Goal: Task Accomplishment & Management: Complete application form

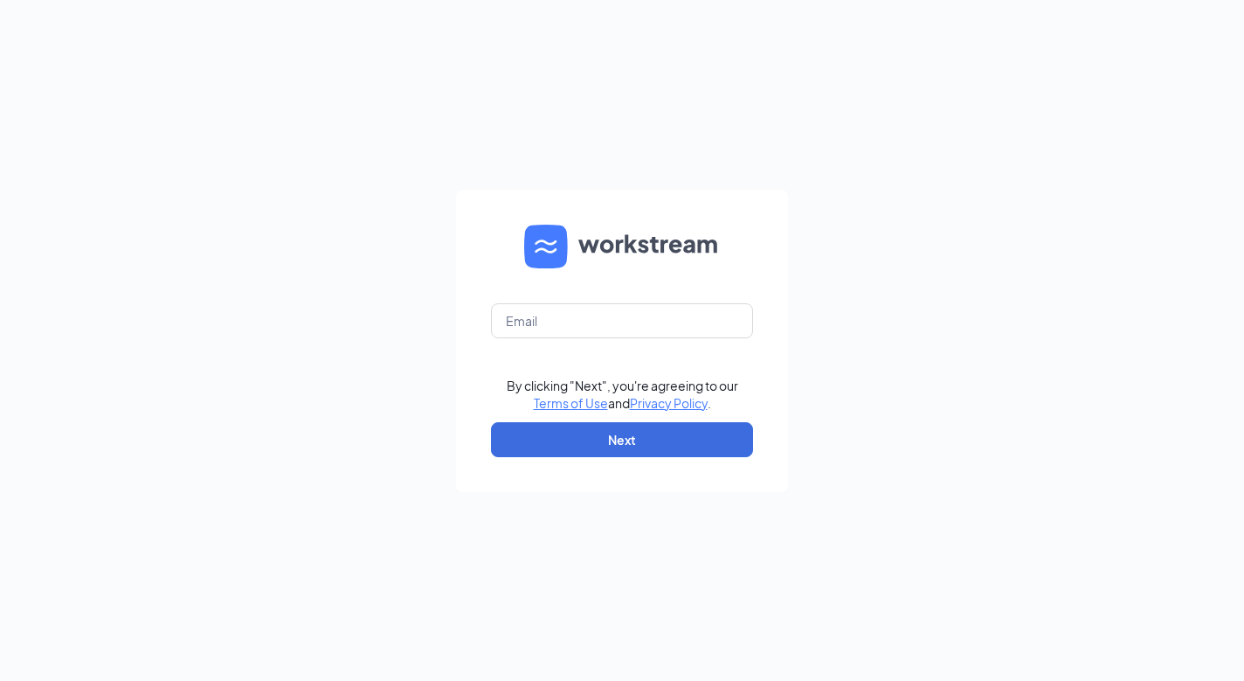
click at [677, 290] on form "By clicking "Next", you're agreeing to our Terms of Use and Privacy Policy . Ne…" at bounding box center [622, 341] width 332 height 302
click at [622, 315] on input "text" at bounding box center [622, 320] width 262 height 35
click at [591, 331] on input "text" at bounding box center [622, 320] width 262 height 35
type input "facilities@cfacentertonsq.com"
click at [571, 440] on button "Next" at bounding box center [622, 439] width 262 height 35
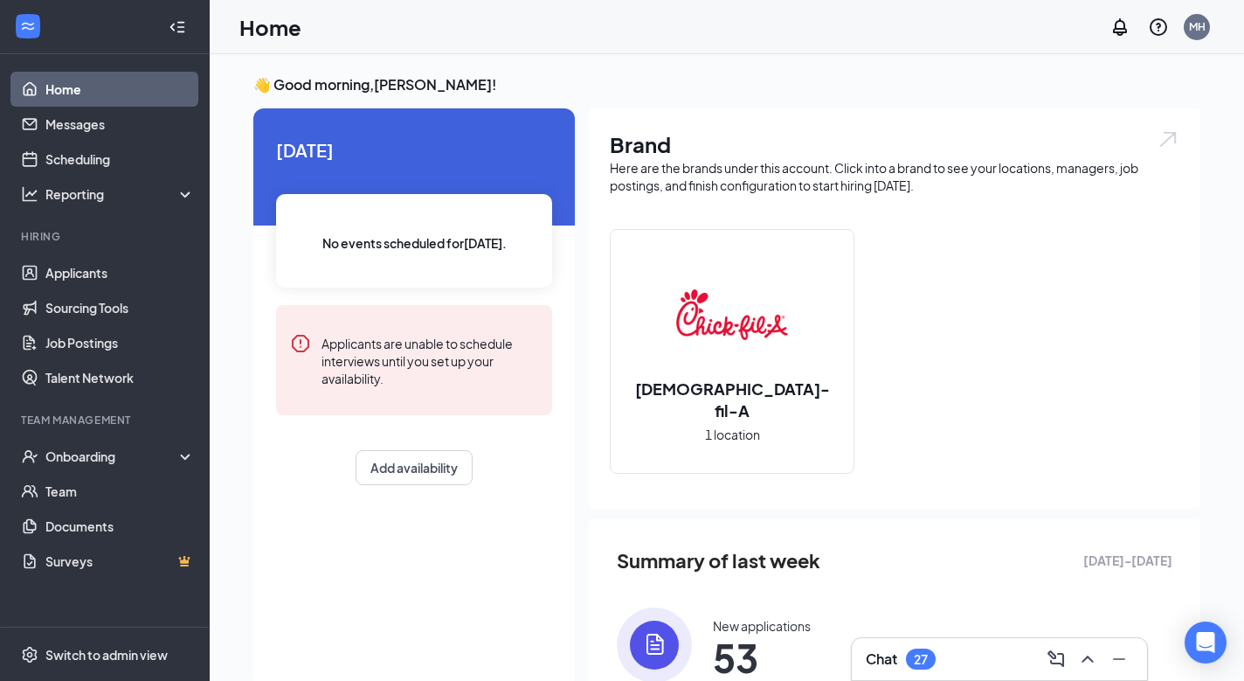
click at [954, 640] on div "Chat 27" at bounding box center [999, 659] width 295 height 42
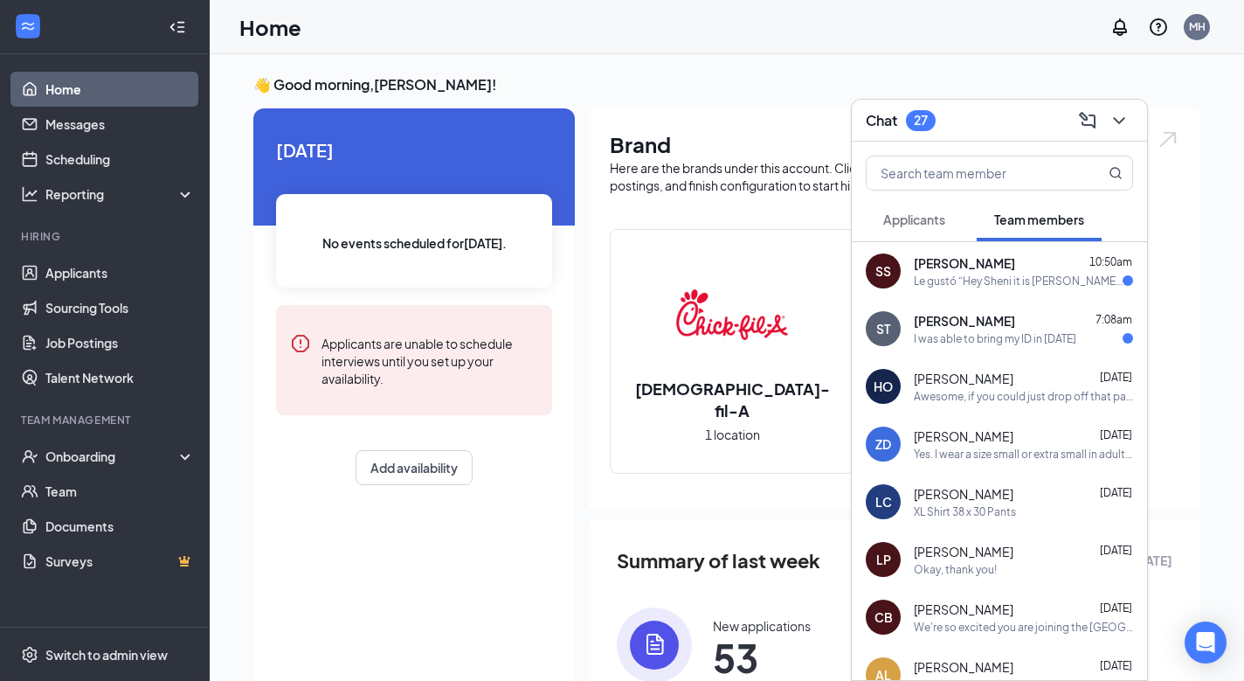
click at [937, 281] on div "Le gustó “Hey Sheni it is Matt from Chick-fil-A Centerton Square, reaching out …" at bounding box center [1018, 281] width 209 height 15
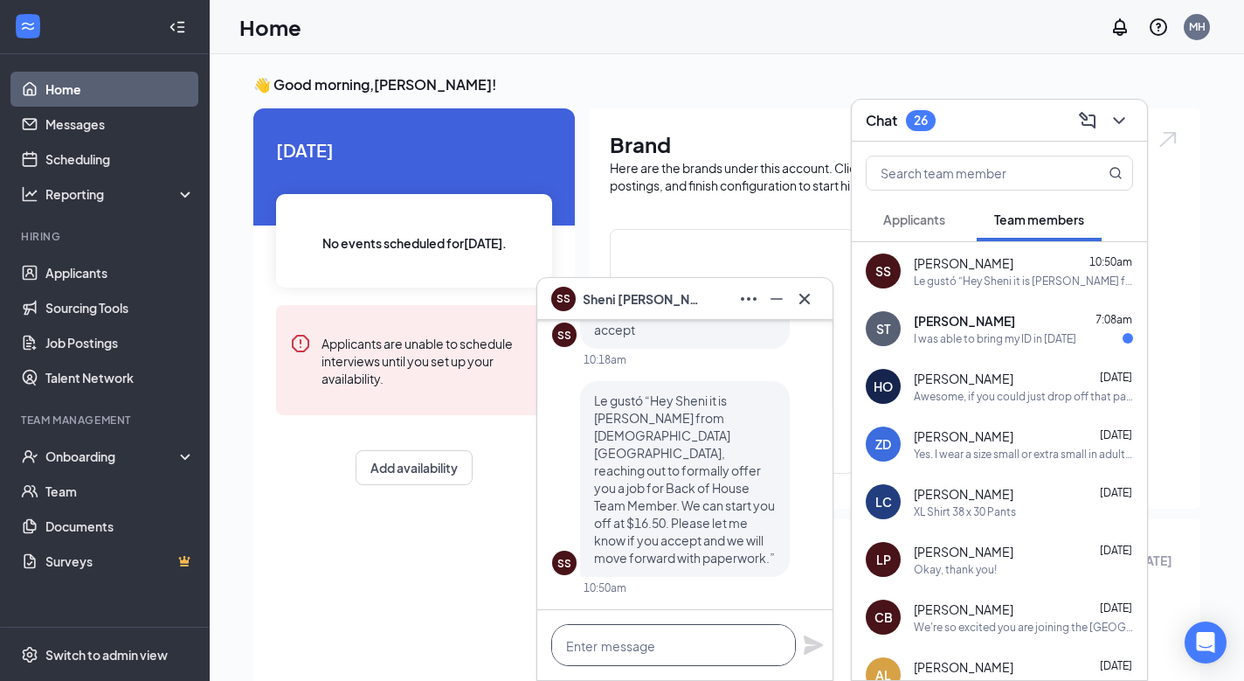
click at [648, 648] on textarea at bounding box center [673, 645] width 245 height 42
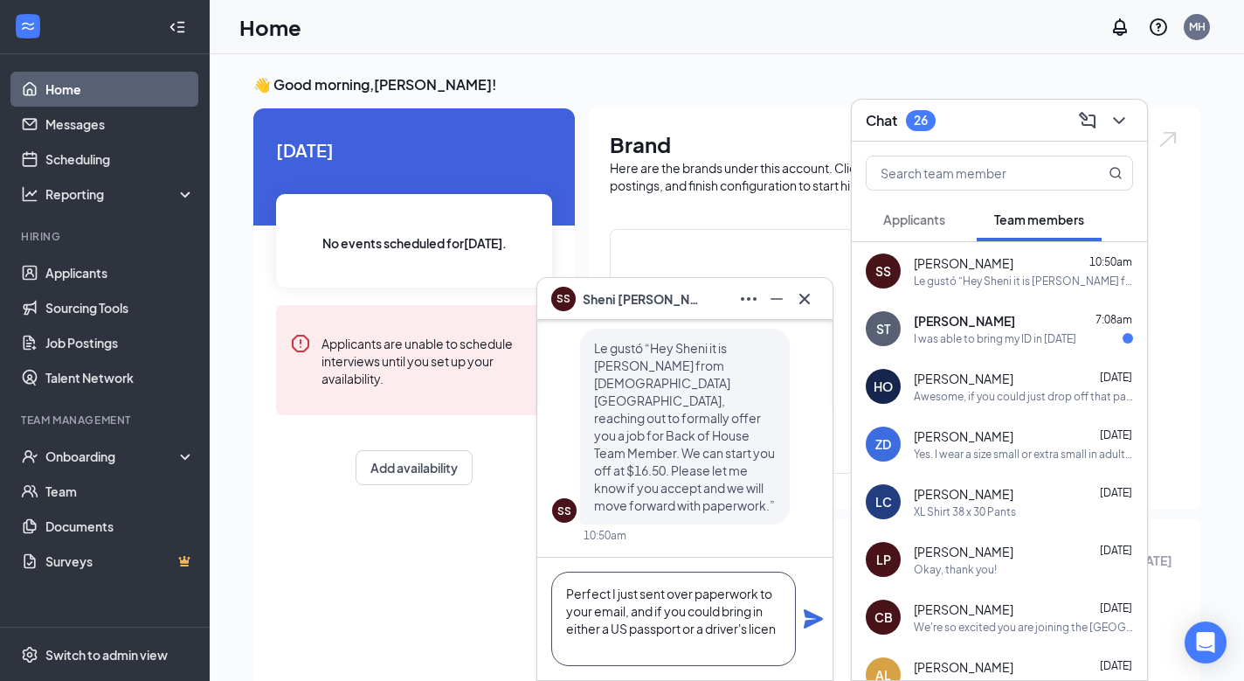
scroll to position [1, 0]
type textarea "Perfect I just sent over paperwork to your email, and if you could bring in eit…"
click at [813, 617] on icon "Plane" at bounding box center [813, 618] width 19 height 19
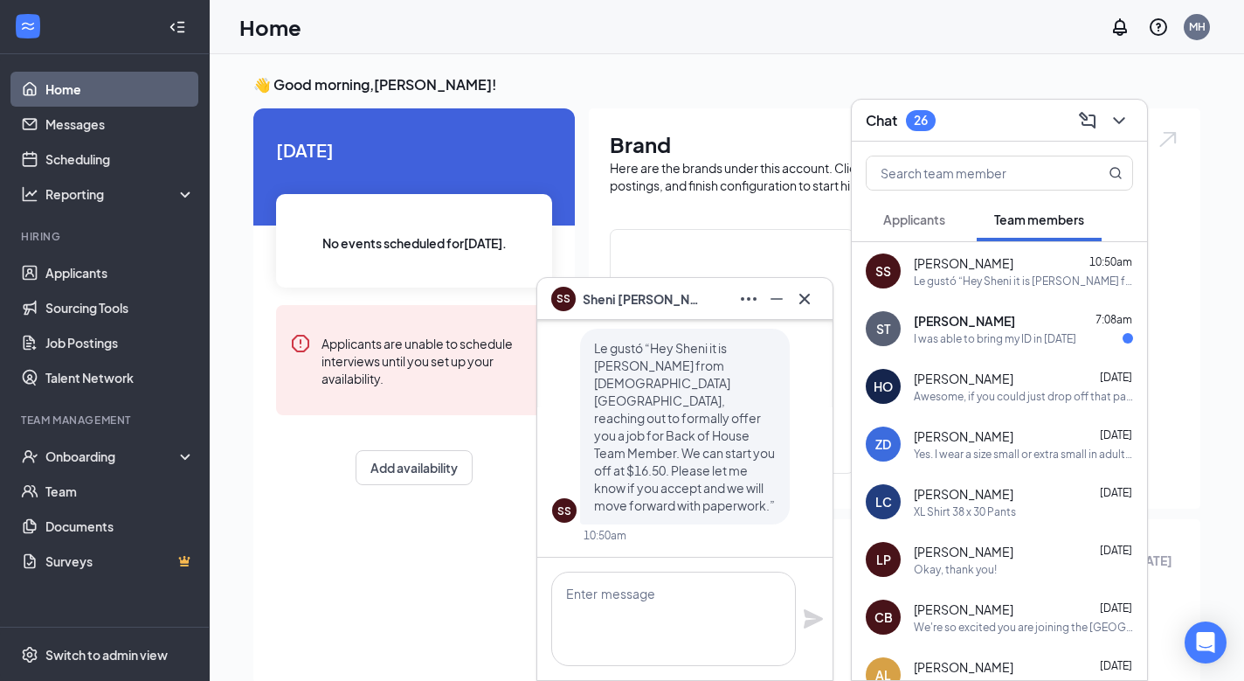
scroll to position [0, 0]
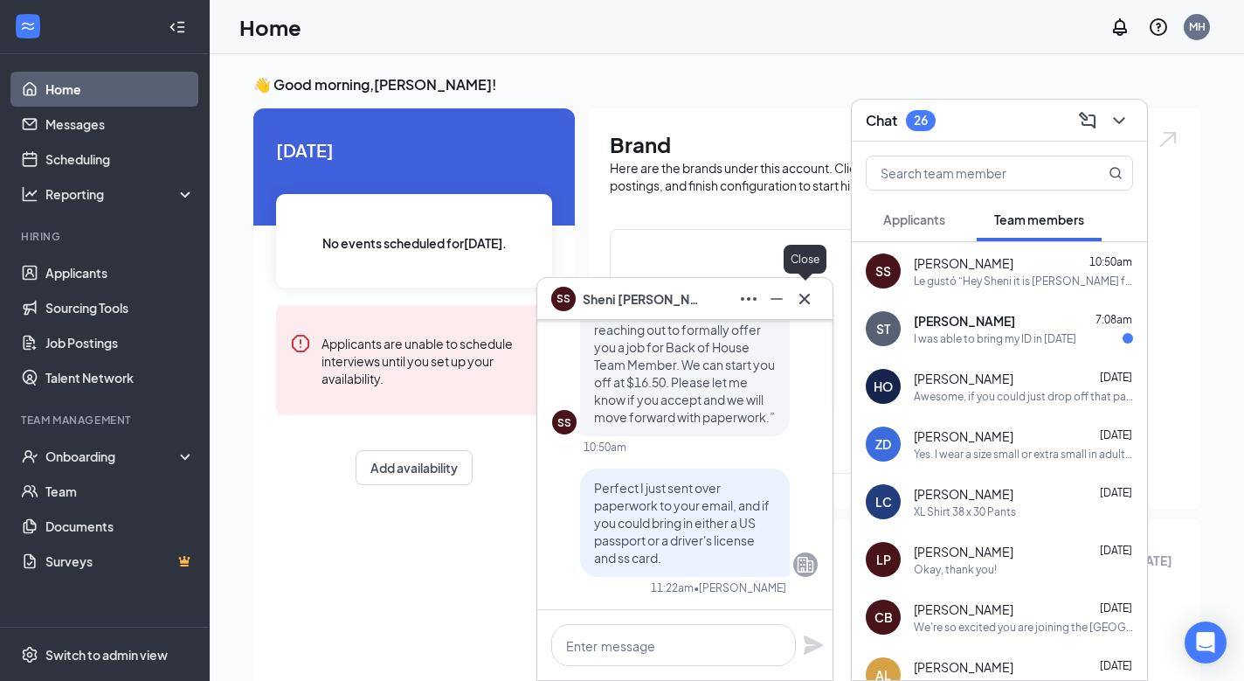
click at [807, 301] on icon "Cross" at bounding box center [805, 298] width 10 height 10
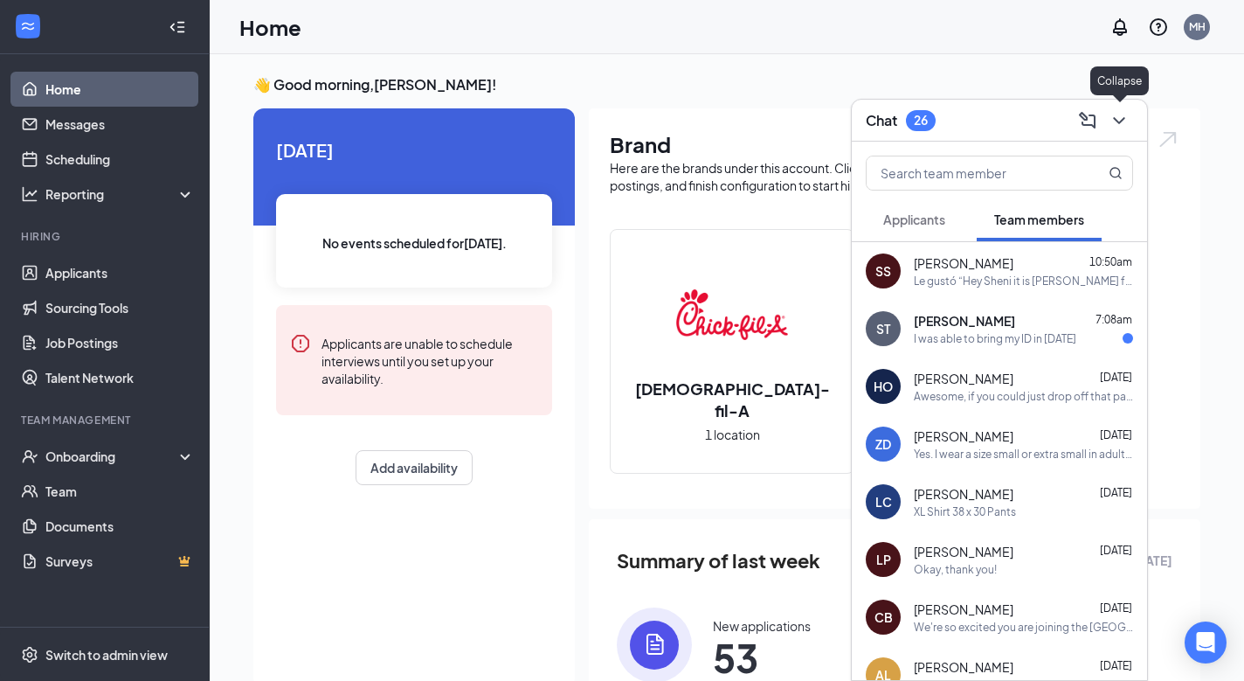
click at [1120, 116] on icon "ChevronDown" at bounding box center [1119, 120] width 21 height 21
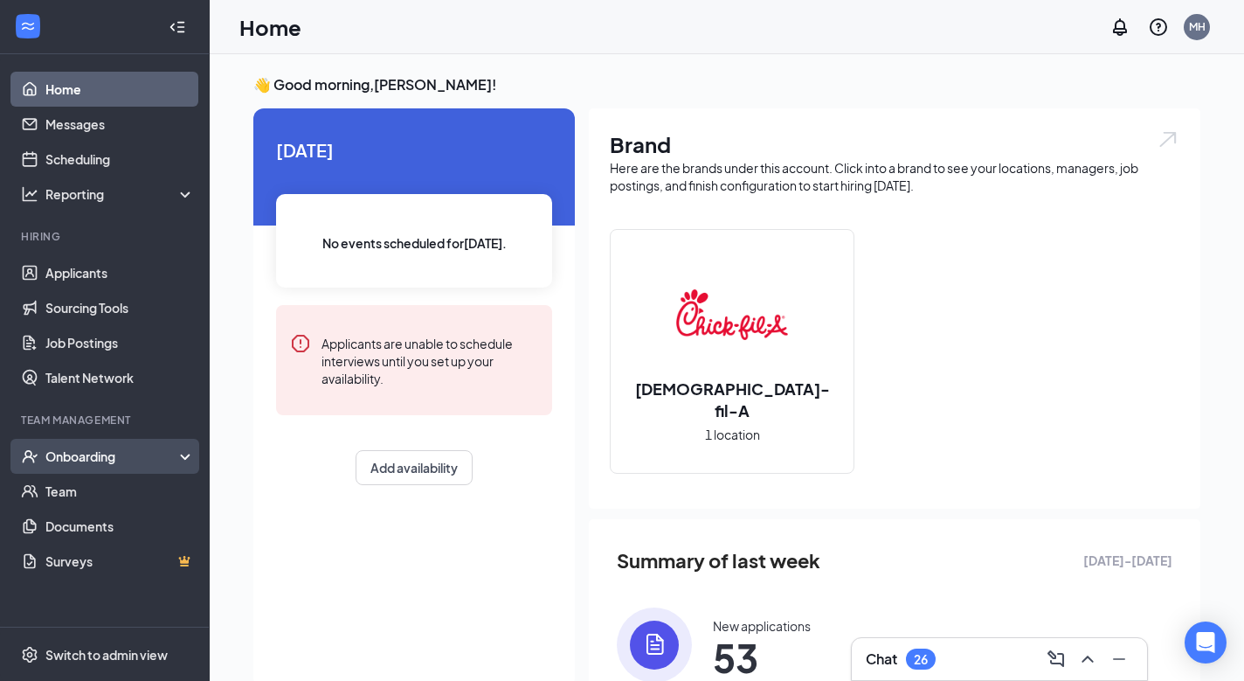
click at [142, 454] on div "Onboarding" at bounding box center [112, 455] width 135 height 17
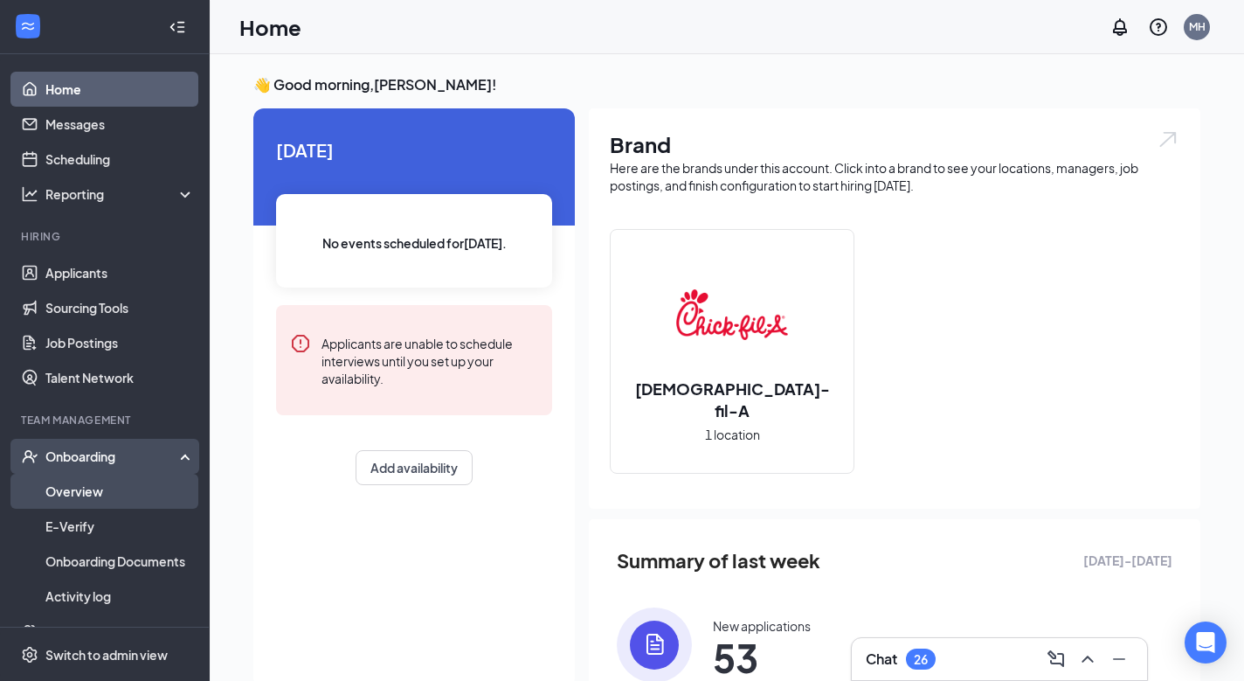
click at [88, 488] on link "Overview" at bounding box center [119, 491] width 149 height 35
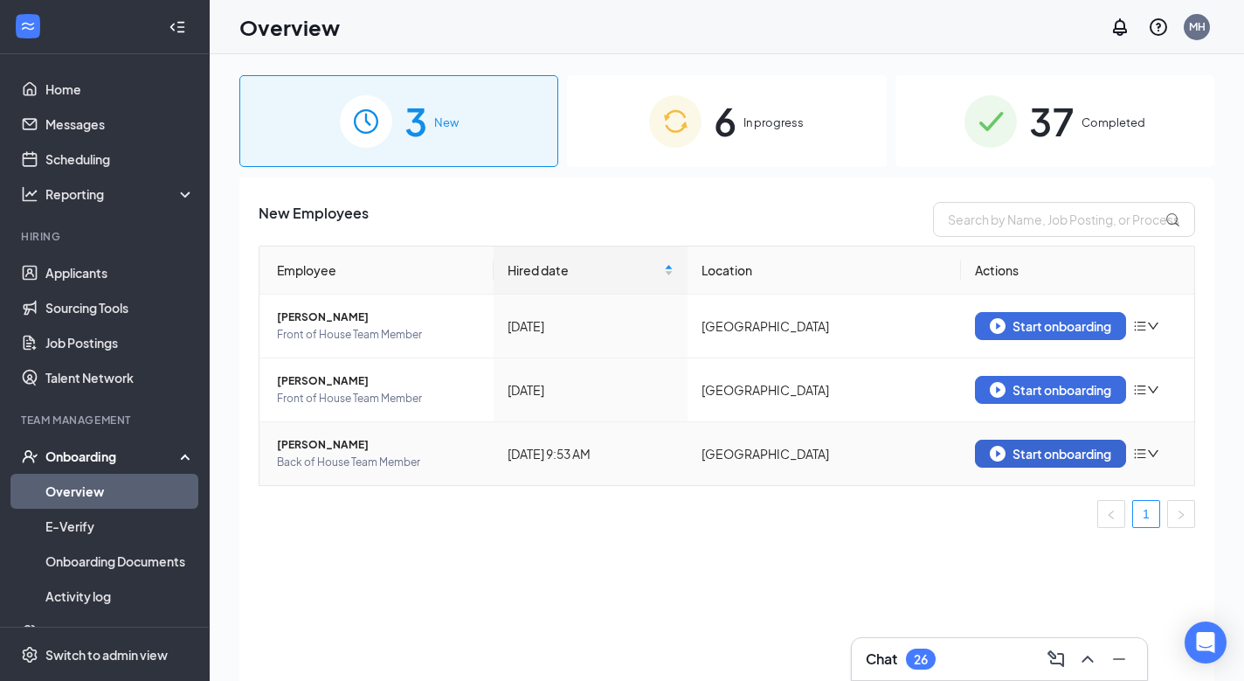
click at [987, 455] on button "Start onboarding" at bounding box center [1050, 454] width 151 height 28
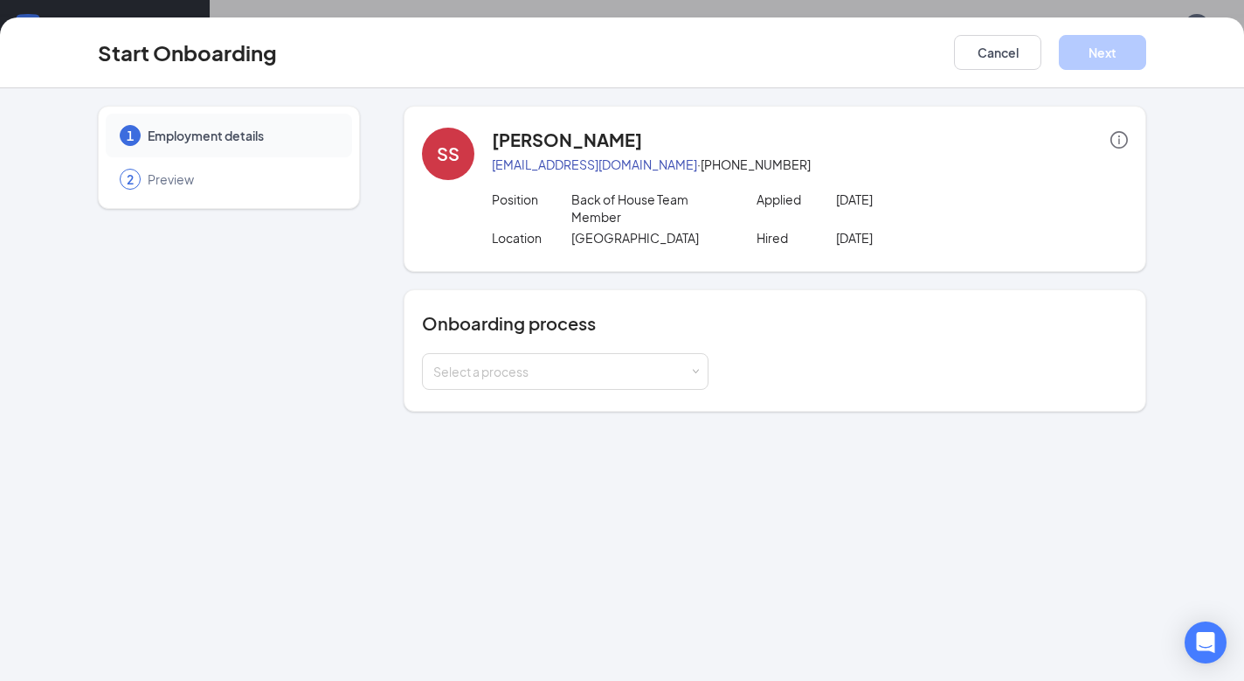
click at [549, 391] on div "Onboarding process Select a process" at bounding box center [775, 350] width 743 height 122
click at [581, 370] on div "Select a process" at bounding box center [561, 371] width 256 height 17
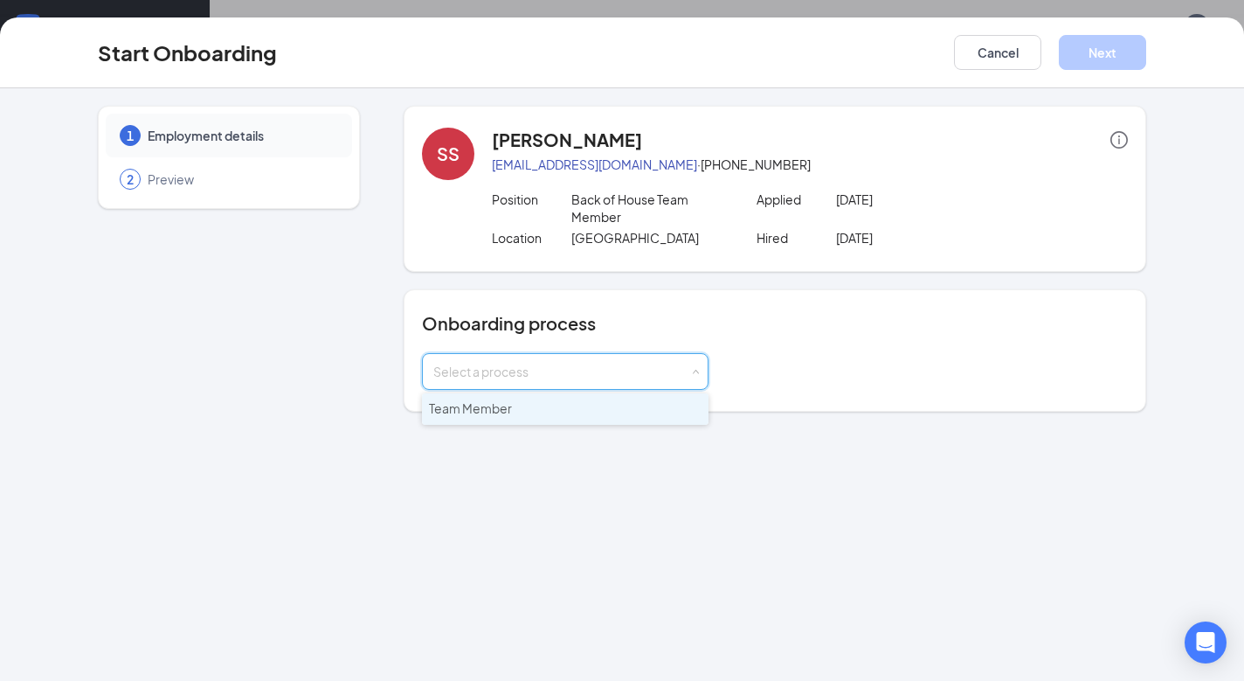
click at [523, 420] on li "Team Member" at bounding box center [565, 408] width 287 height 31
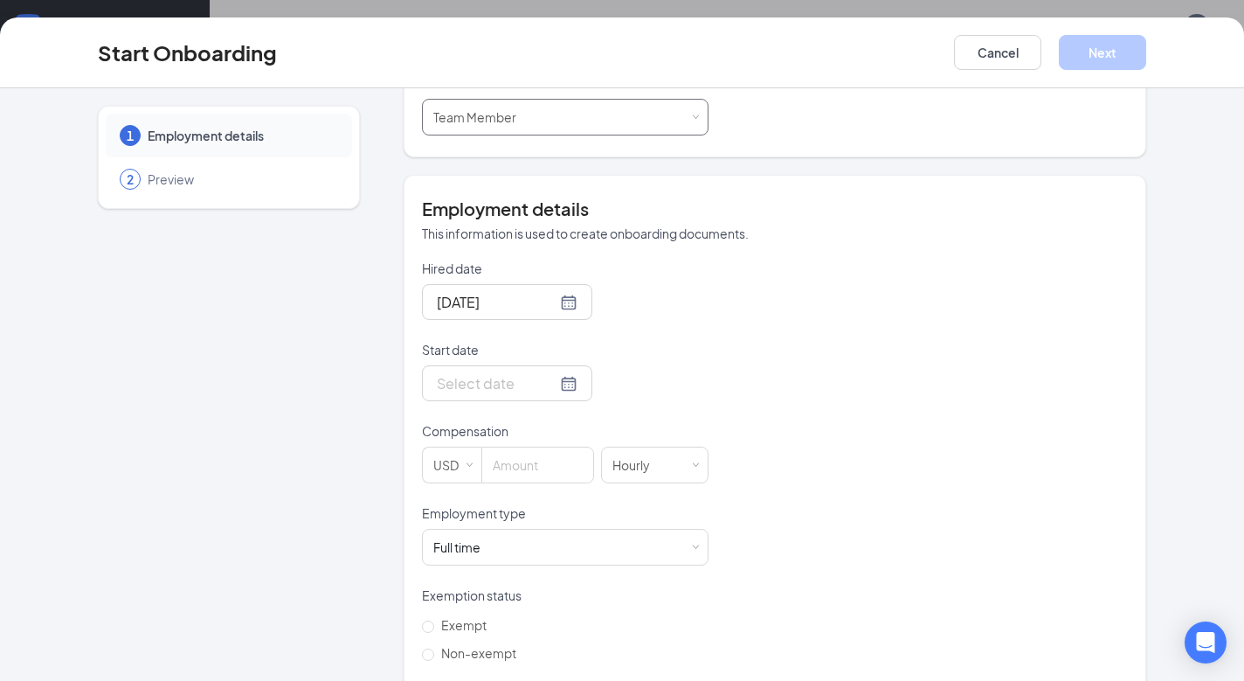
scroll to position [255, 0]
click at [567, 380] on div at bounding box center [507, 382] width 141 height 22
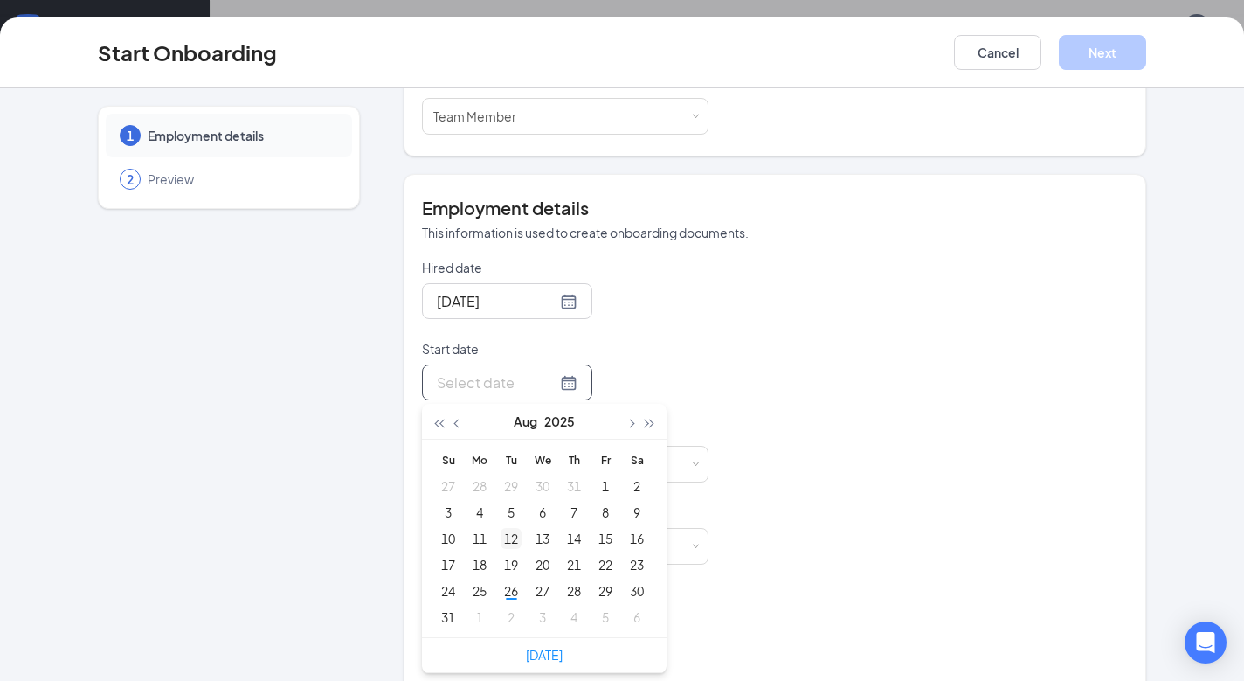
type input "Jul 28, 2025"
type input "Aug 4, 2025"
type input "Aug 12, 2025"
type input "Aug 19, 2025"
type input "Aug 26, 2025"
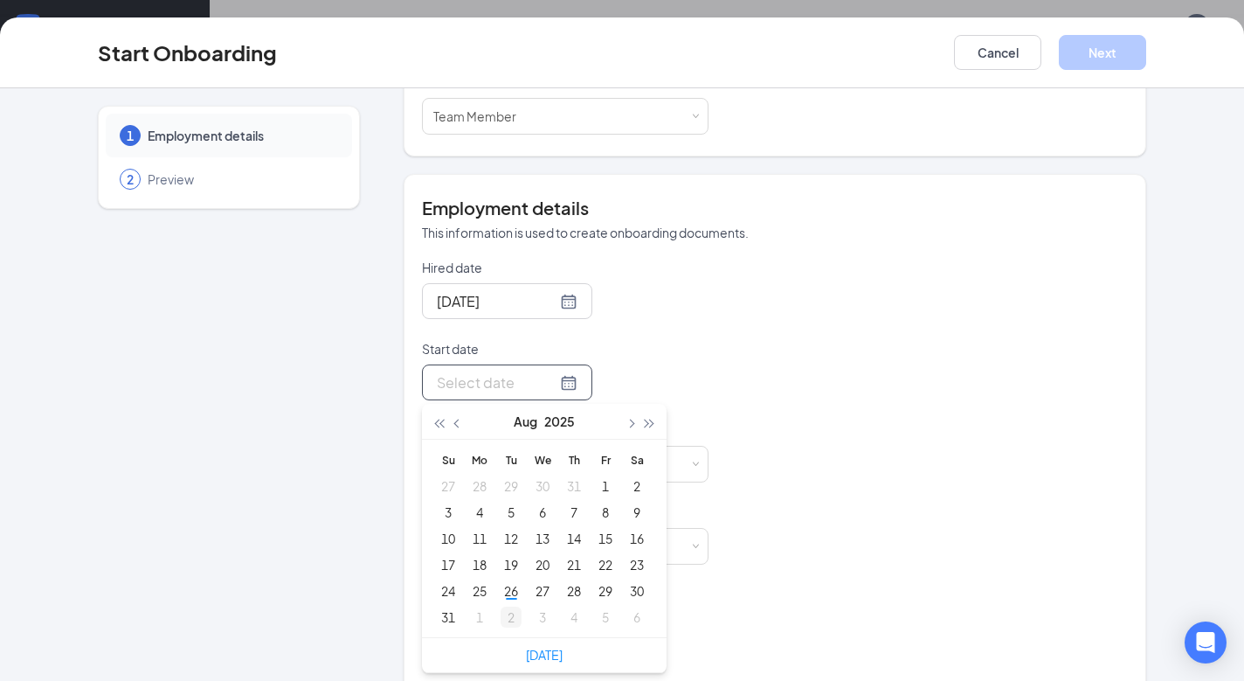
type input "Sep 2, 2025"
type input "Sep 3, 2025"
click at [536, 615] on div "3" at bounding box center [542, 616] width 21 height 21
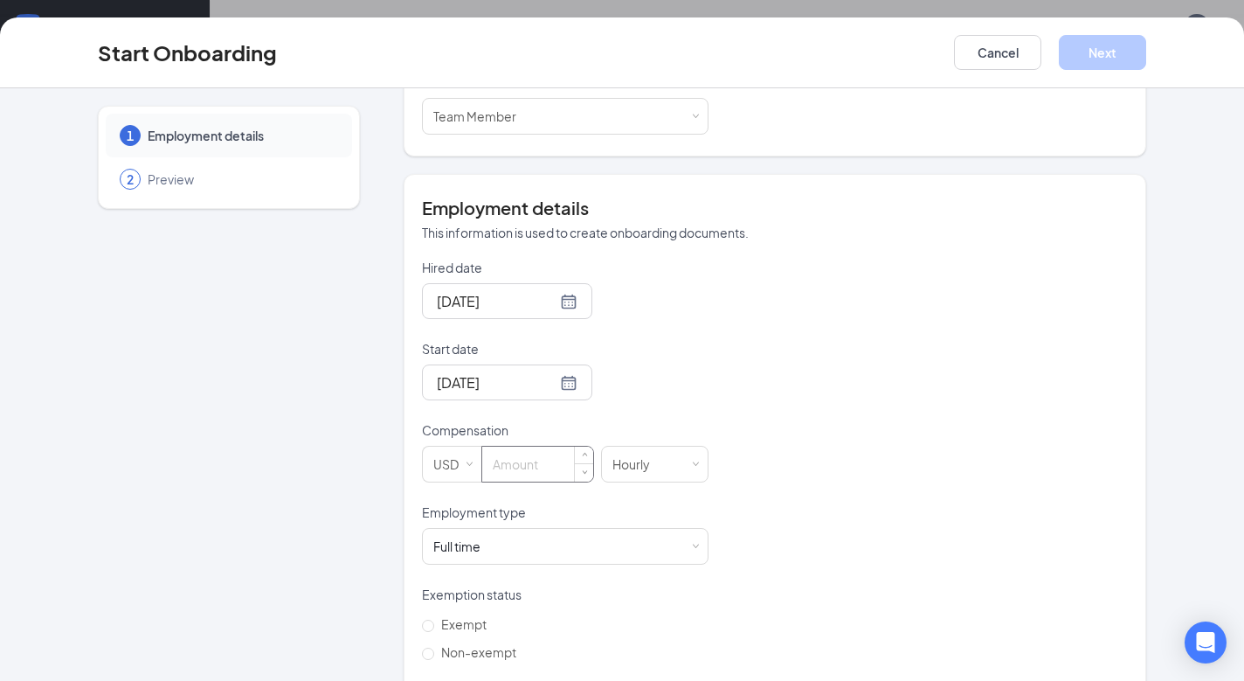
click at [518, 474] on input at bounding box center [537, 464] width 111 height 35
type input "16.5"
click at [401, 482] on div "1 Employment details 2 Preview SS Sheni Sosa shenisosa1@mail.com · (609) 222-10…" at bounding box center [622, 351] width 1049 height 1001
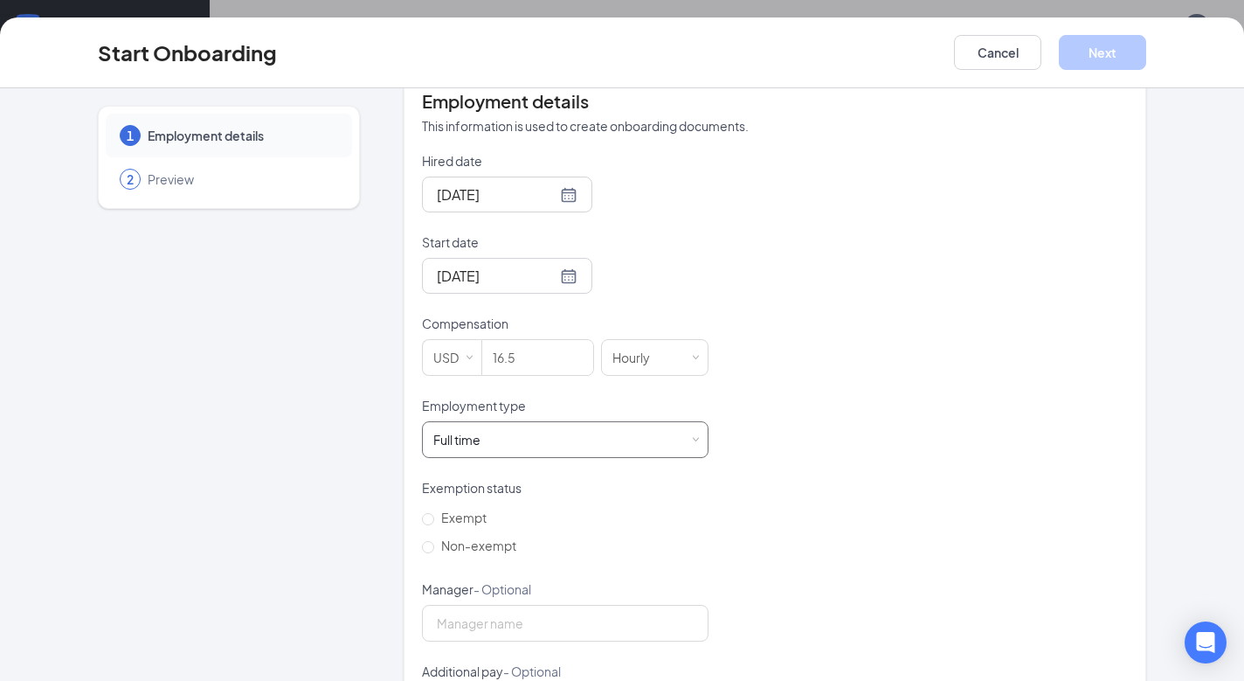
click at [479, 445] on div "Full time" at bounding box center [456, 439] width 47 height 17
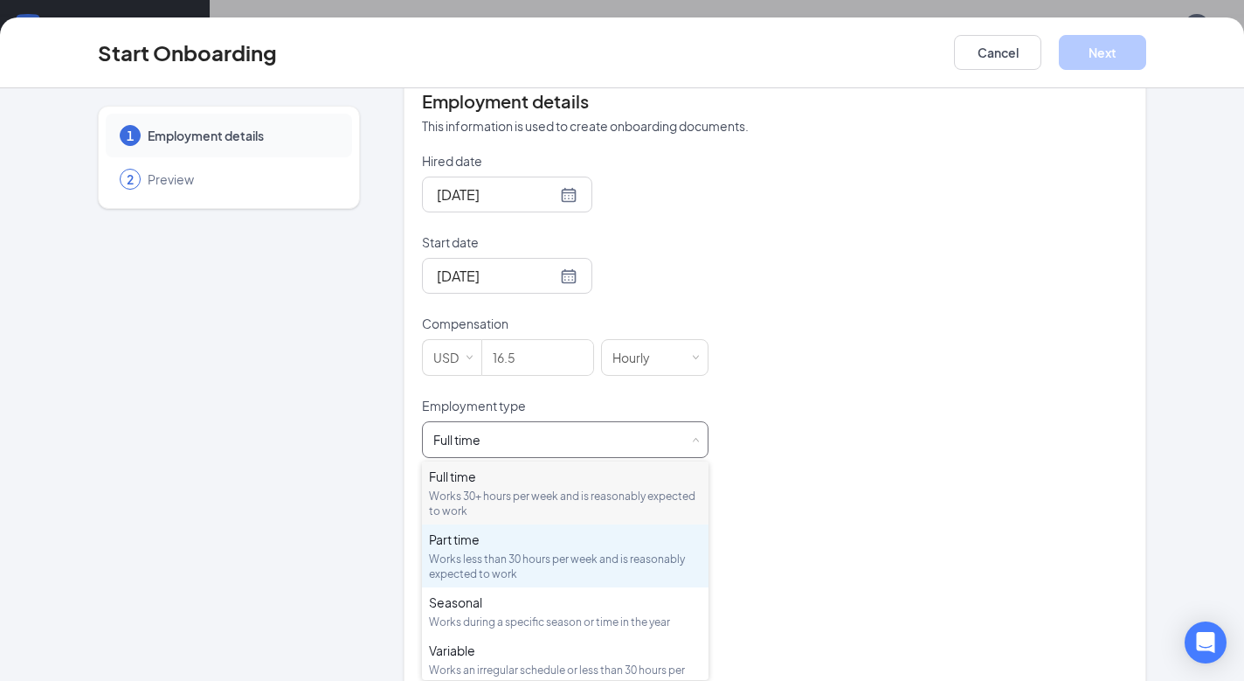
click at [460, 548] on div "Part time Works less than 30 hours per week and is reasonably expected to work" at bounding box center [565, 555] width 273 height 51
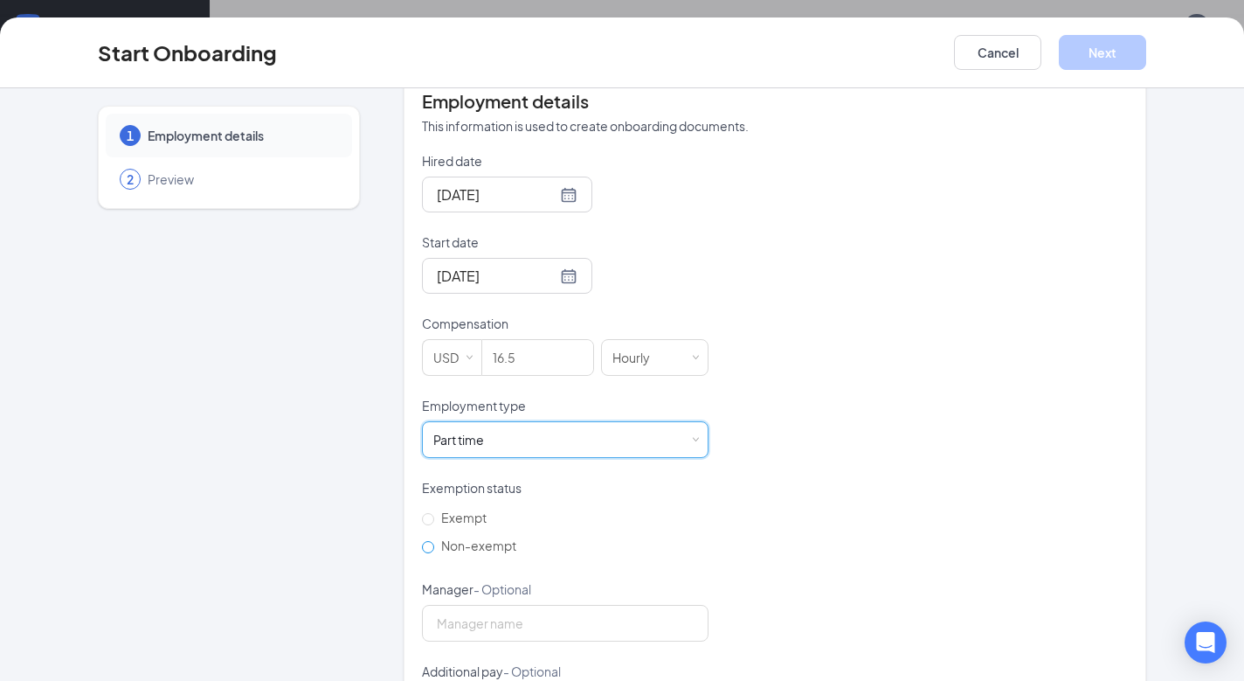
click at [475, 538] on span "Non-exempt" at bounding box center [478, 545] width 89 height 16
click at [434, 541] on input "Non-exempt" at bounding box center [428, 547] width 12 height 12
radio input "true"
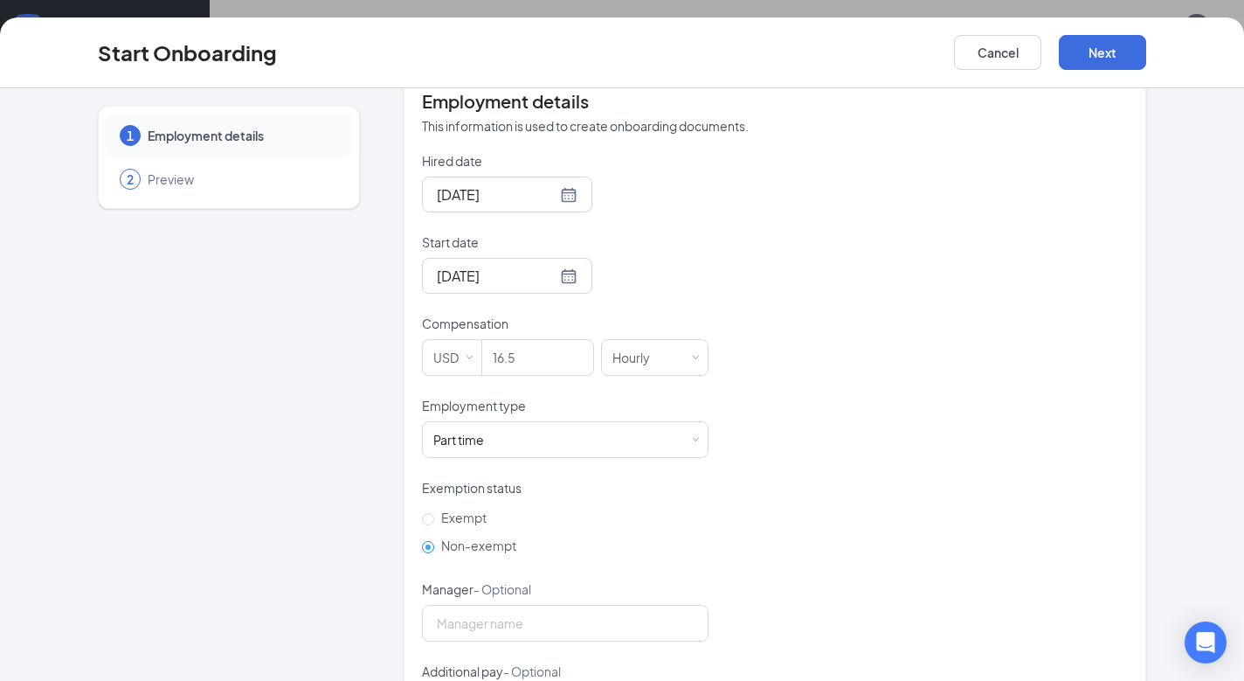
scroll to position [389, 0]
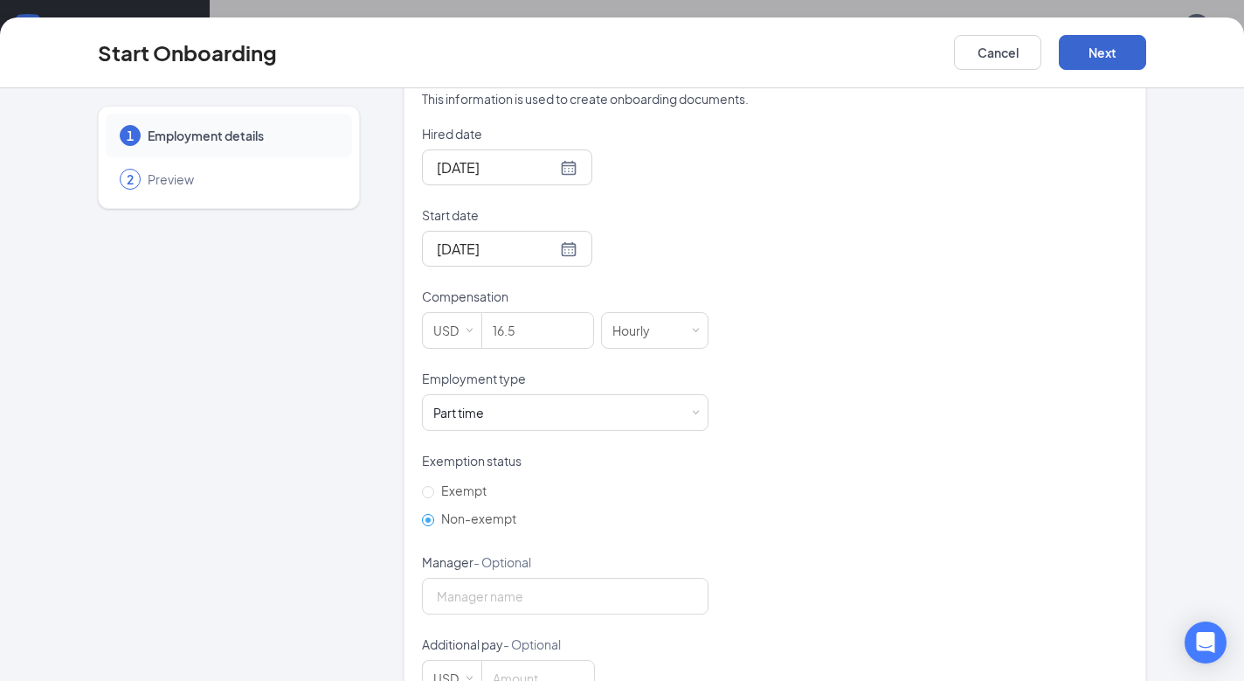
click at [1100, 42] on button "Next" at bounding box center [1102, 52] width 87 height 35
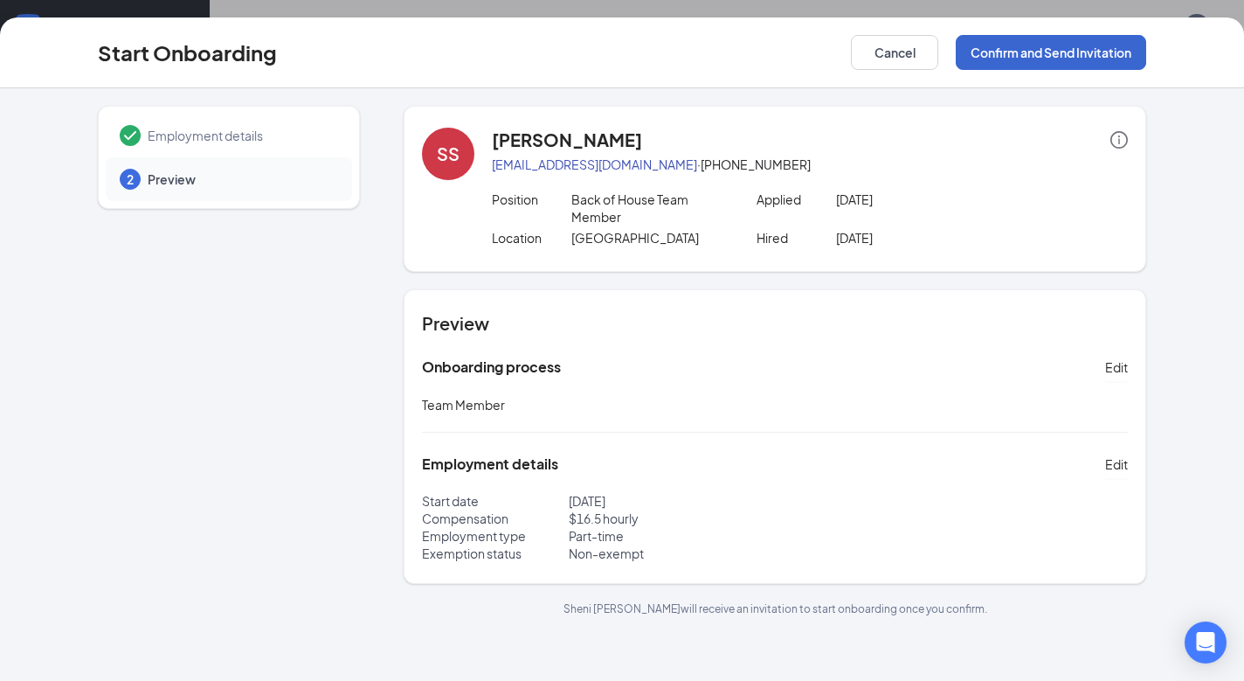
click at [1030, 61] on button "Confirm and Send Invitation" at bounding box center [1051, 52] width 191 height 35
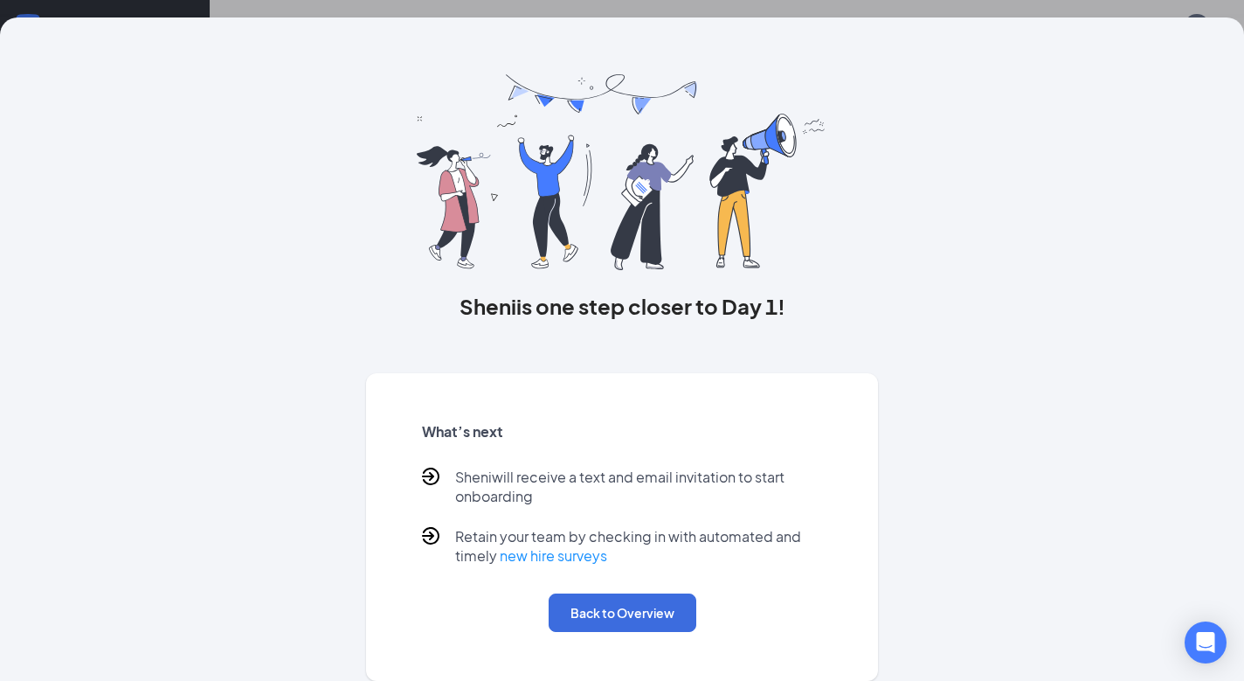
scroll to position [13, 0]
click at [630, 589] on div "What’s next Sheni will receive a text and email invitation to start onboarding …" at bounding box center [622, 527] width 443 height 252
click at [601, 600] on button "Back to Overview" at bounding box center [623, 612] width 148 height 38
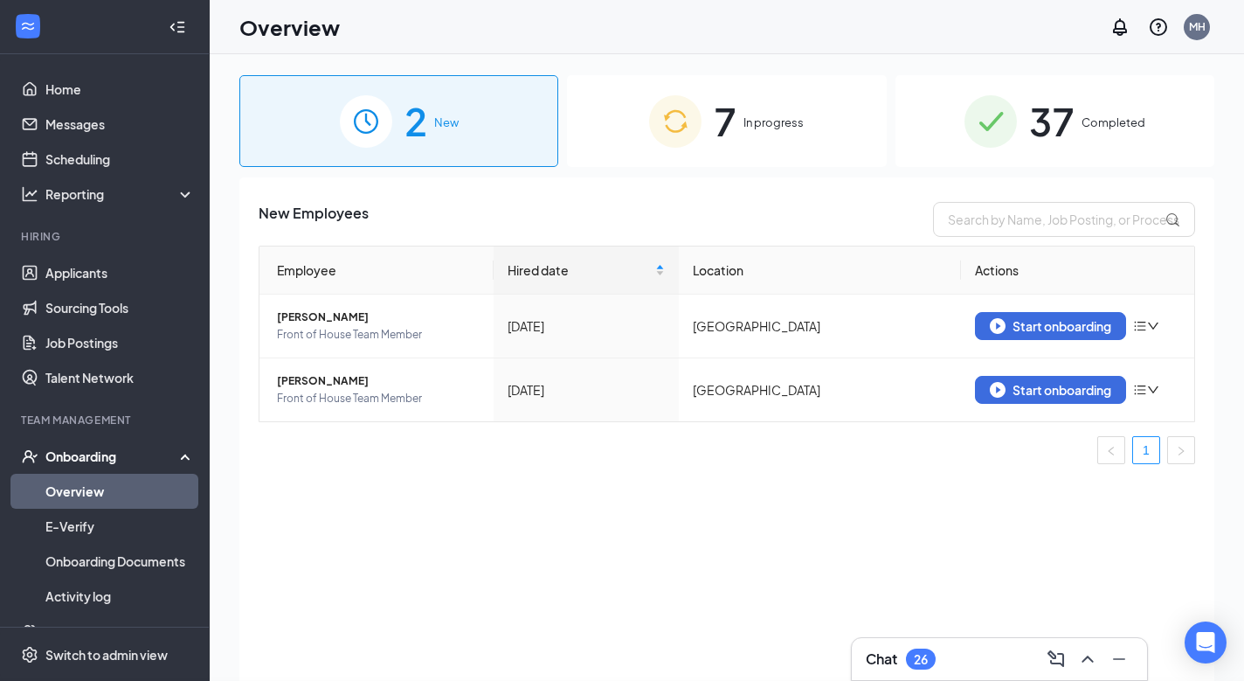
scroll to position [0, 0]
click at [925, 658] on div "26" at bounding box center [921, 659] width 14 height 15
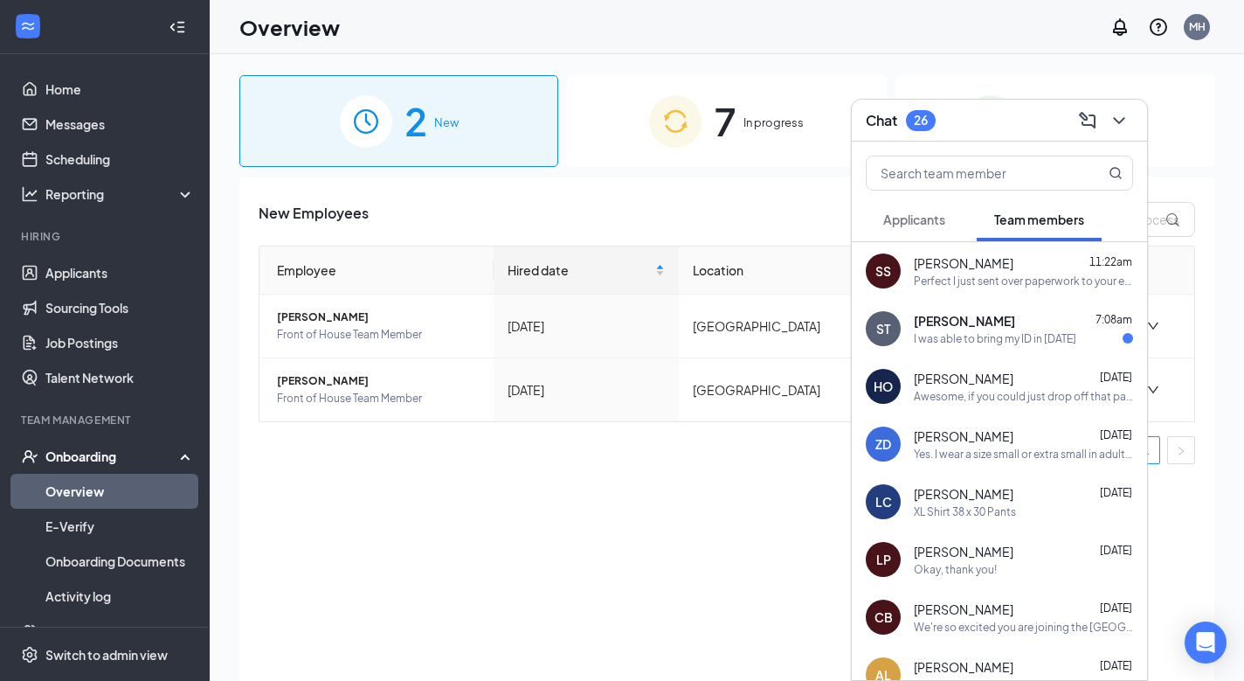
click at [968, 599] on div "CB Cyrrus Bernaldes Aug 25 We're so excited you are joining the Centerton Squar…" at bounding box center [999, 617] width 295 height 58
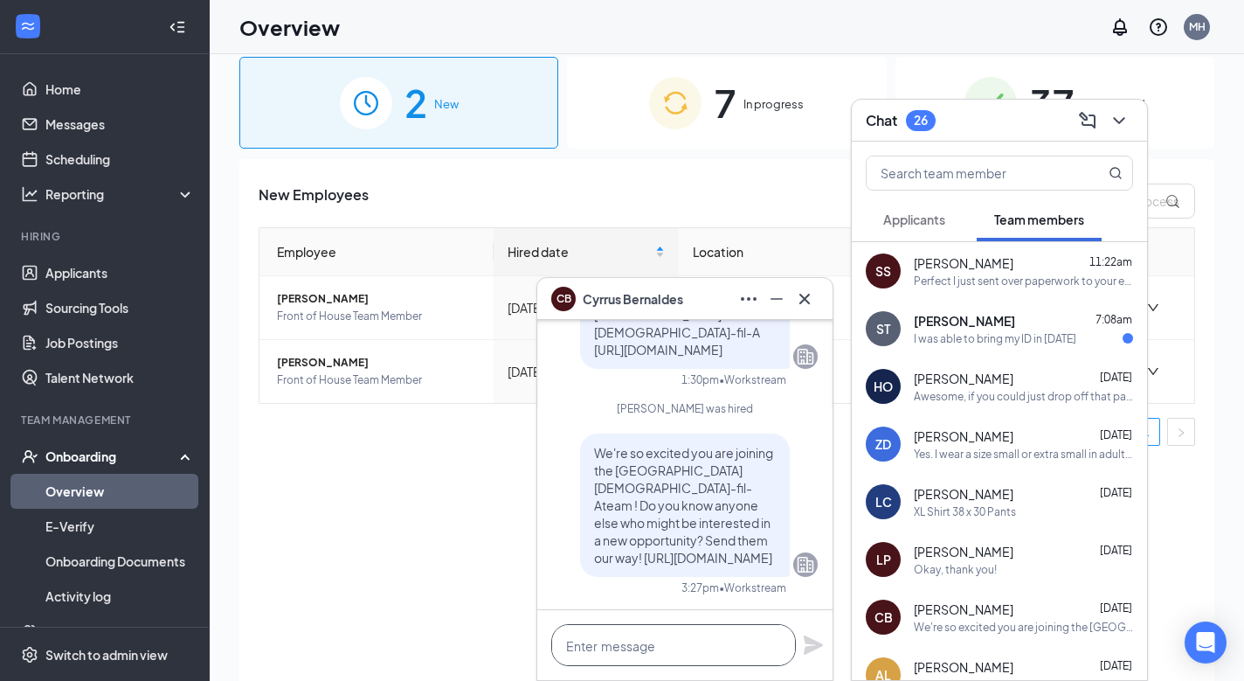
click at [634, 642] on textarea at bounding box center [673, 645] width 245 height 42
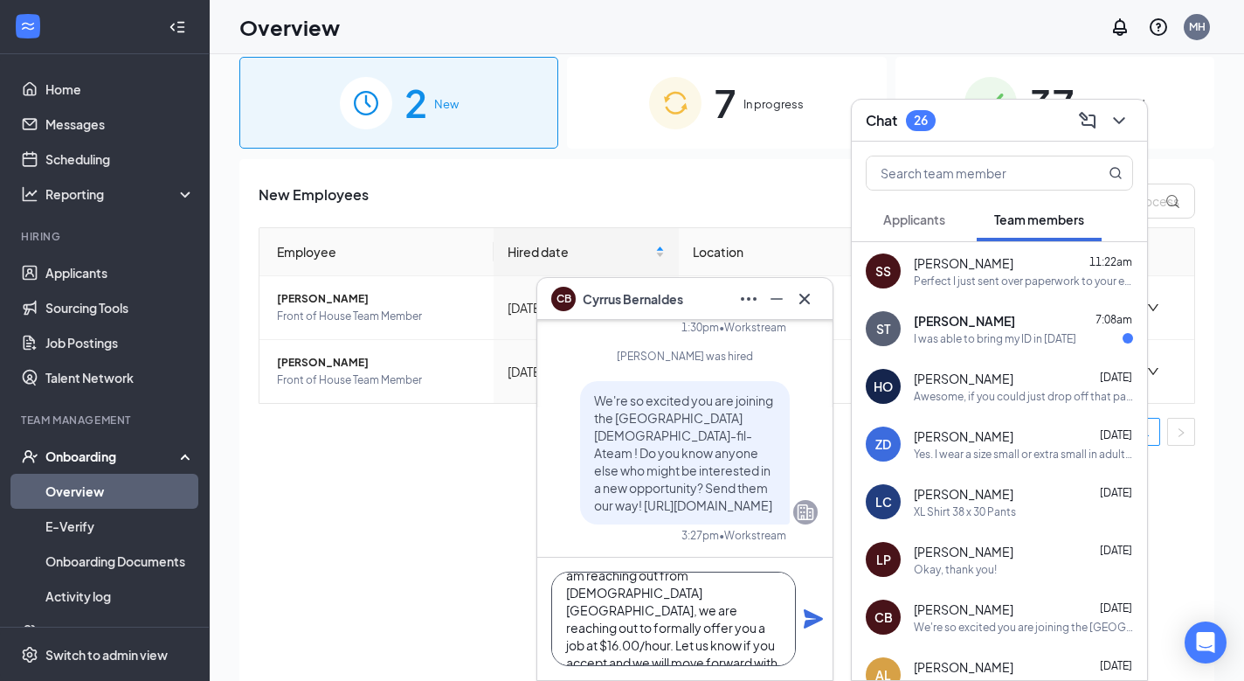
scroll to position [53, 0]
click at [614, 643] on textarea "Good afternoon Cyrrus, I am reaching out from Chick-fil-A Centerton square, we …" at bounding box center [673, 619] width 245 height 94
type textarea "Good afternoon Cyrrus, I am reaching out from Chick-fil-A Centerton square, we …"
click at [814, 623] on icon "Plane" at bounding box center [813, 618] width 19 height 19
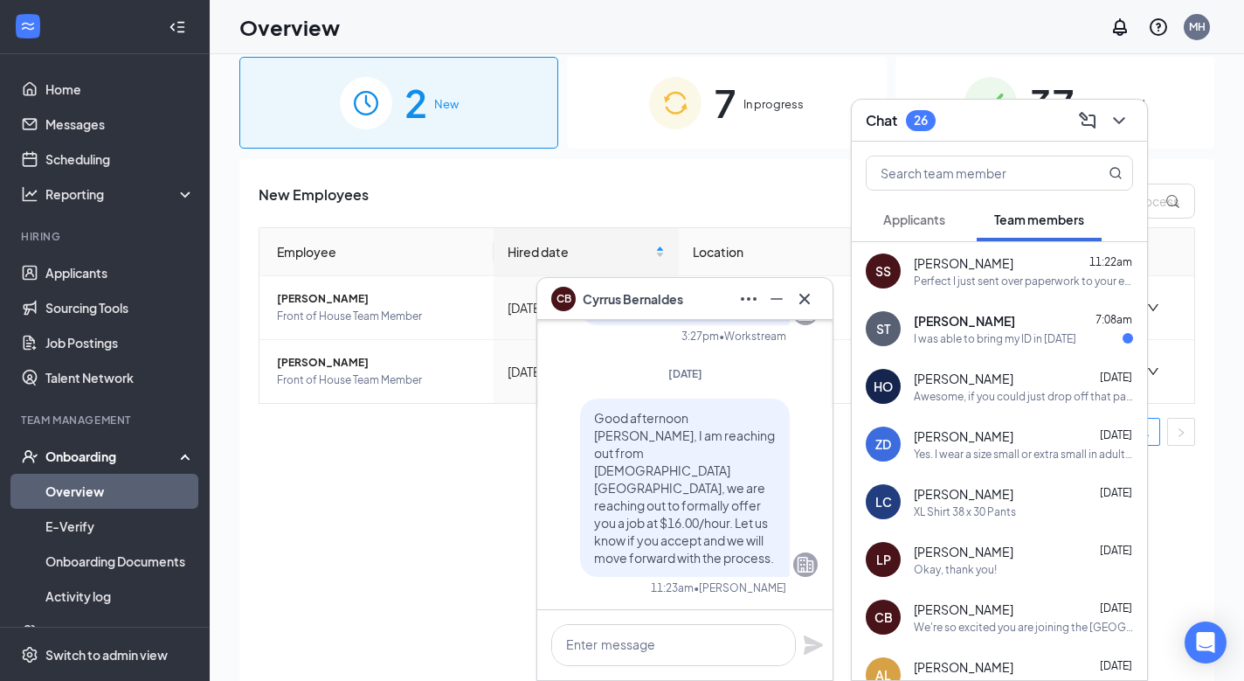
scroll to position [0, 0]
click at [803, 301] on icon "Cross" at bounding box center [804, 298] width 21 height 21
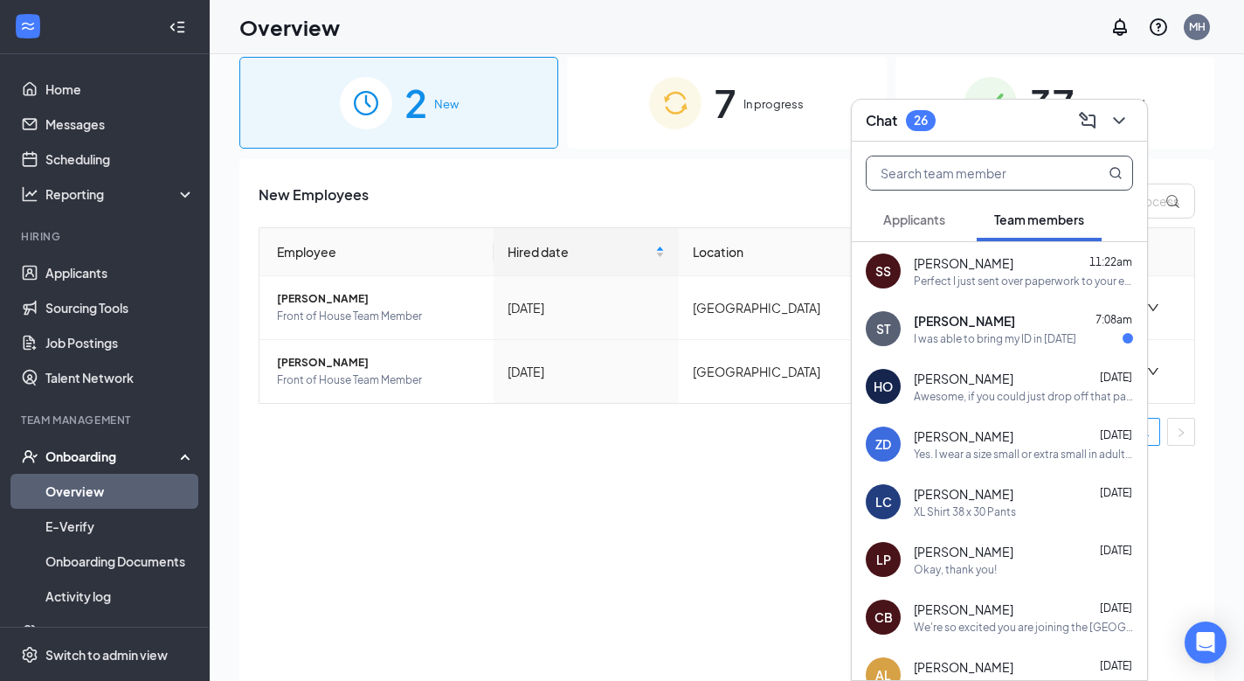
click at [966, 186] on input "text" at bounding box center [970, 172] width 207 height 33
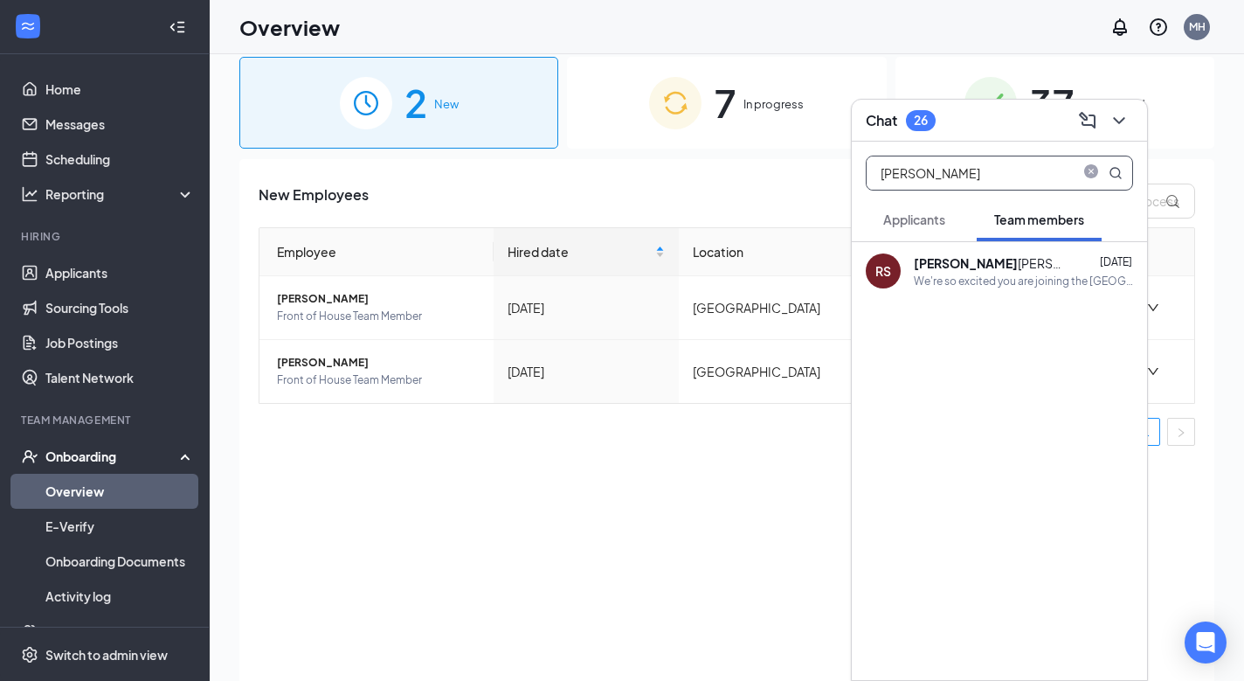
type input "Ryan"
click at [970, 258] on div "Ryan Shanahan" at bounding box center [992, 262] width 157 height 17
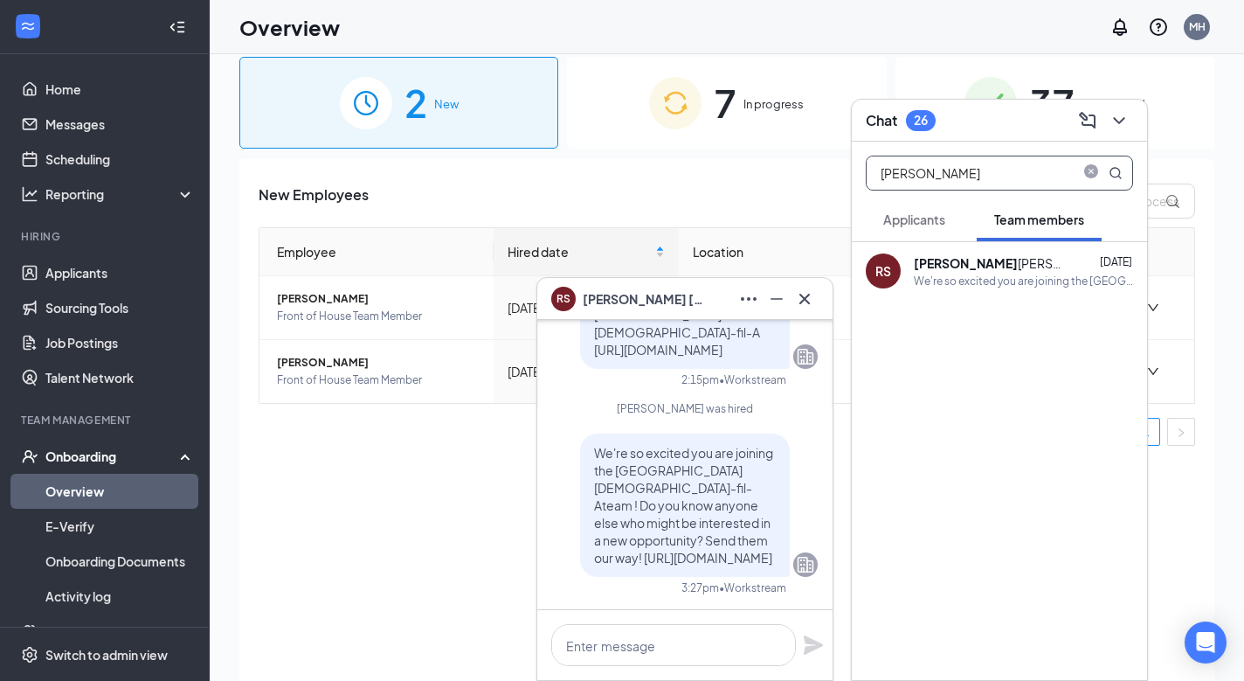
click at [957, 187] on input "Ryan" at bounding box center [970, 172] width 207 height 33
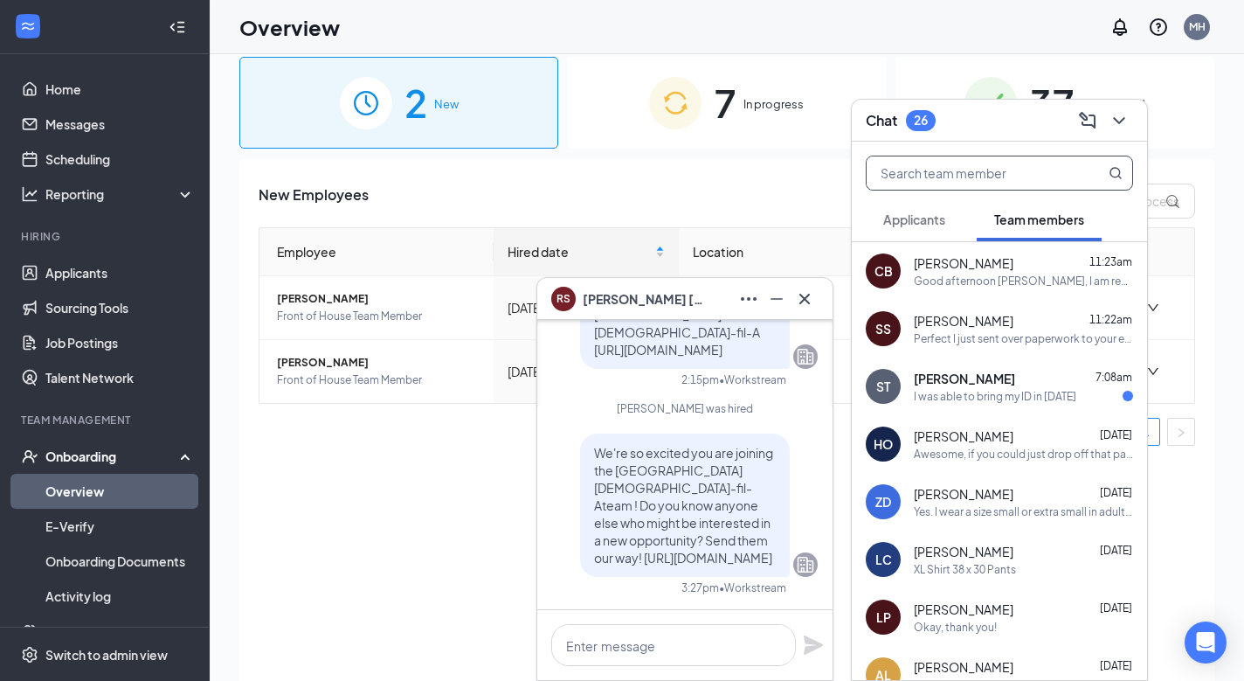
click at [1008, 287] on div "Good afternoon Cyrrus, I am reaching out from Chick-fil-A Centerton square, we …" at bounding box center [1023, 281] width 219 height 15
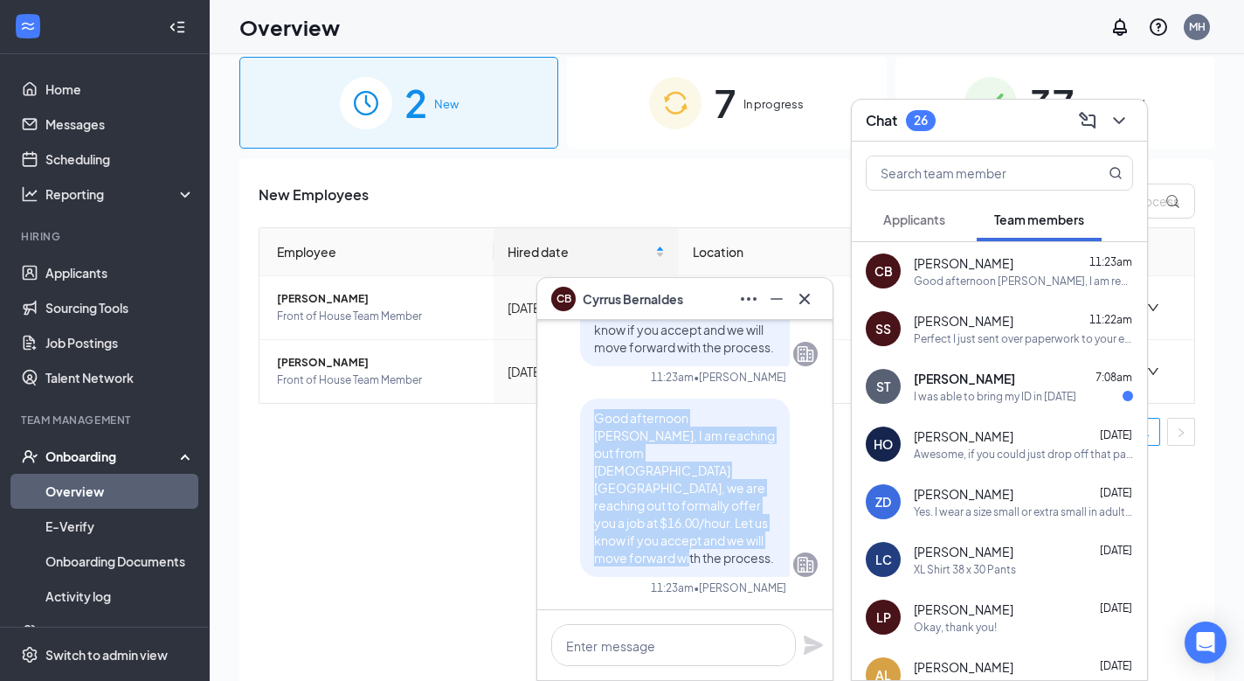
drag, startPoint x: 596, startPoint y: 454, endPoint x: 770, endPoint y: 551, distance: 199.1
click at [770, 551] on span "Good afternoon Cyrrus, I am reaching out from Chick-fil-A Centerton square, we …" at bounding box center [684, 488] width 181 height 156
copy span "Good afternoon Cyrrus, I am reaching out from Chick-fil-A Centerton square, we …"
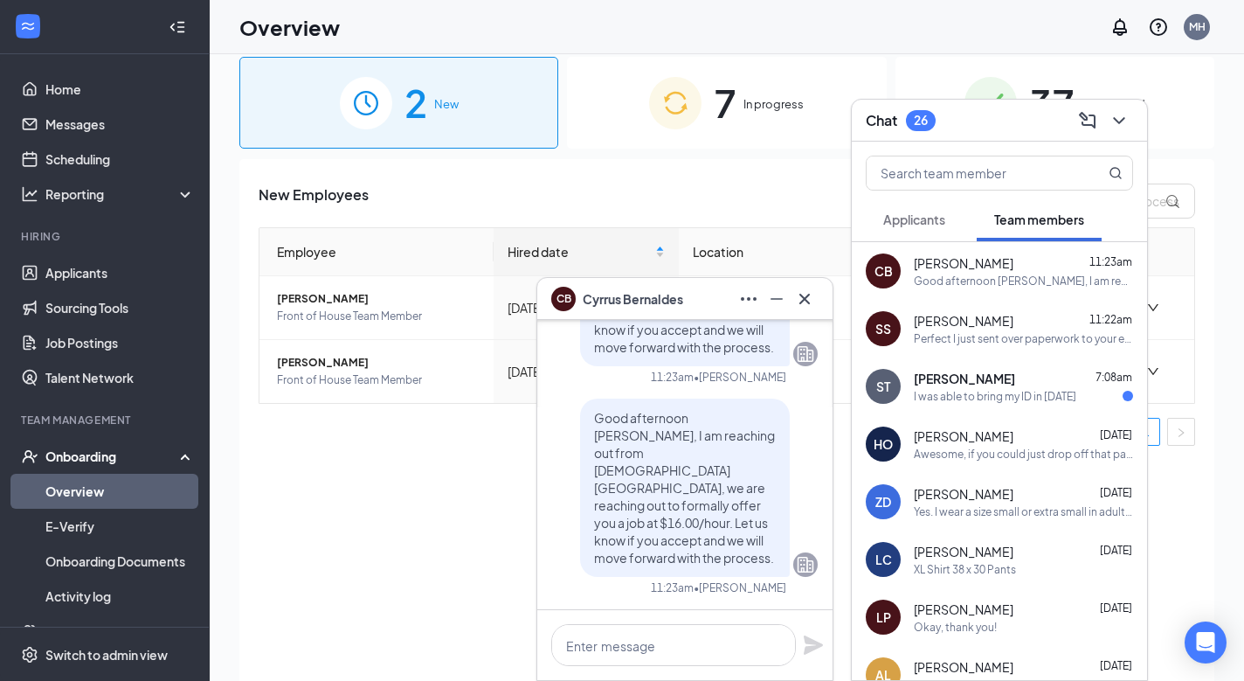
click at [743, 481] on p "Good afternoon Cyrrus, I am reaching out from Chick-fil-A Centerton square, we …" at bounding box center [685, 487] width 182 height 157
click at [802, 301] on icon "Cross" at bounding box center [805, 298] width 10 height 10
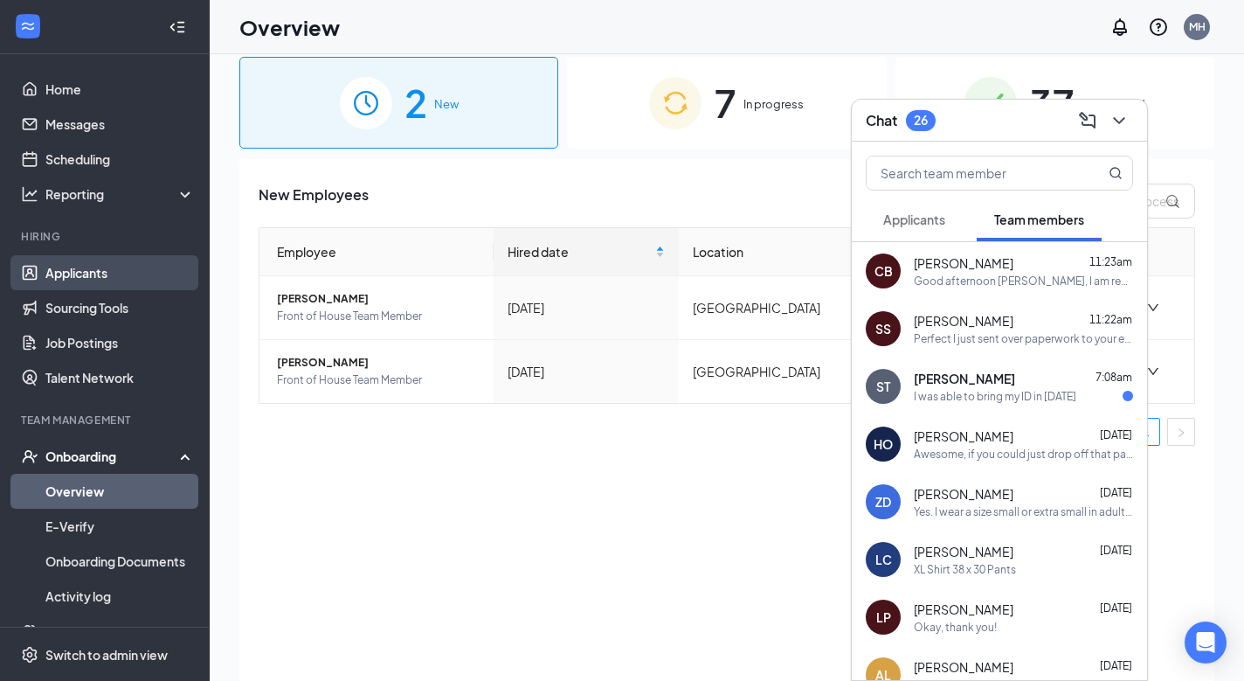
click at [96, 275] on link "Applicants" at bounding box center [119, 272] width 149 height 35
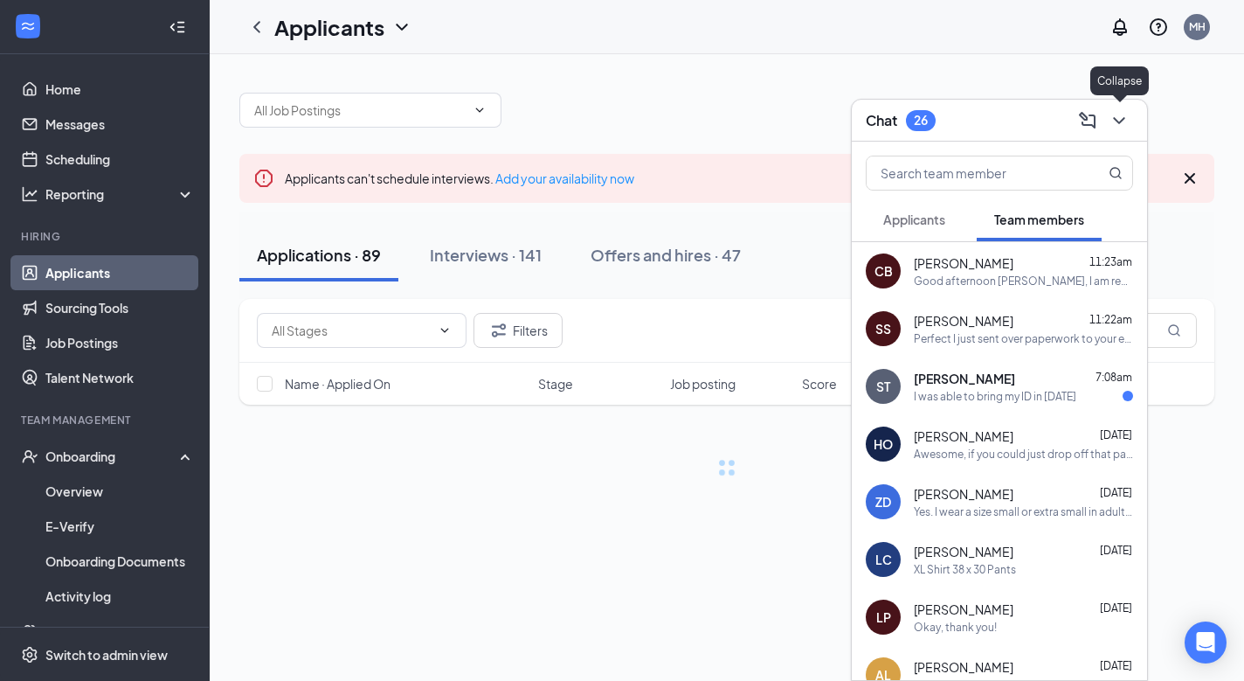
click at [1126, 119] on icon "ChevronDown" at bounding box center [1119, 120] width 21 height 21
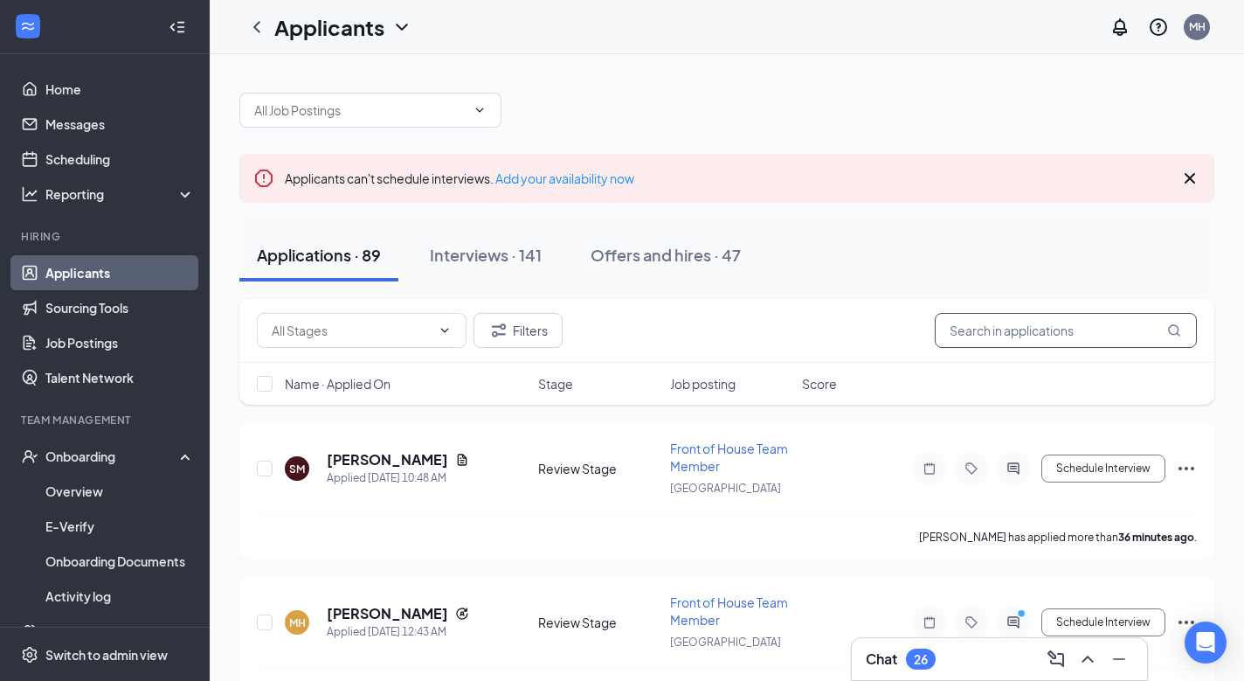
click at [987, 323] on input "text" at bounding box center [1066, 330] width 262 height 35
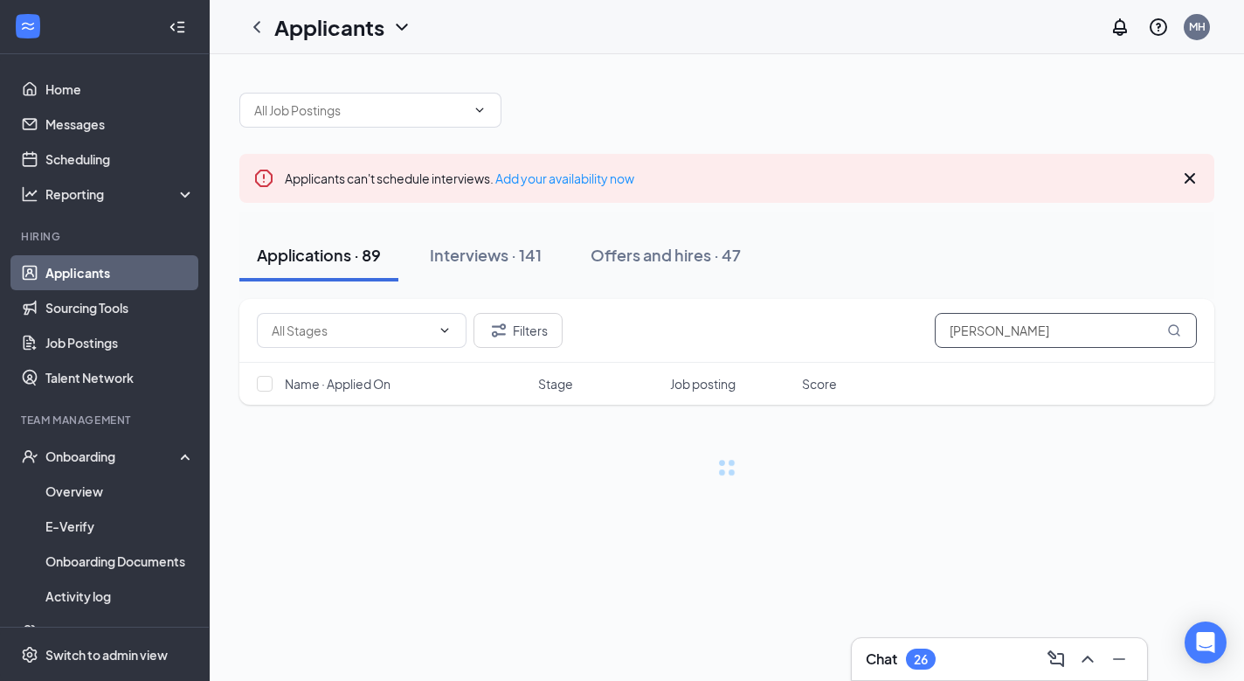
type input "Ryan"
drag, startPoint x: 987, startPoint y: 323, endPoint x: 884, endPoint y: 239, distance: 132.8
click at [884, 239] on div "Applications · 89 Interviews · 141 Offers and hires · 47" at bounding box center [726, 255] width 975 height 52
click at [495, 267] on button "Interviews · 141" at bounding box center [485, 255] width 147 height 52
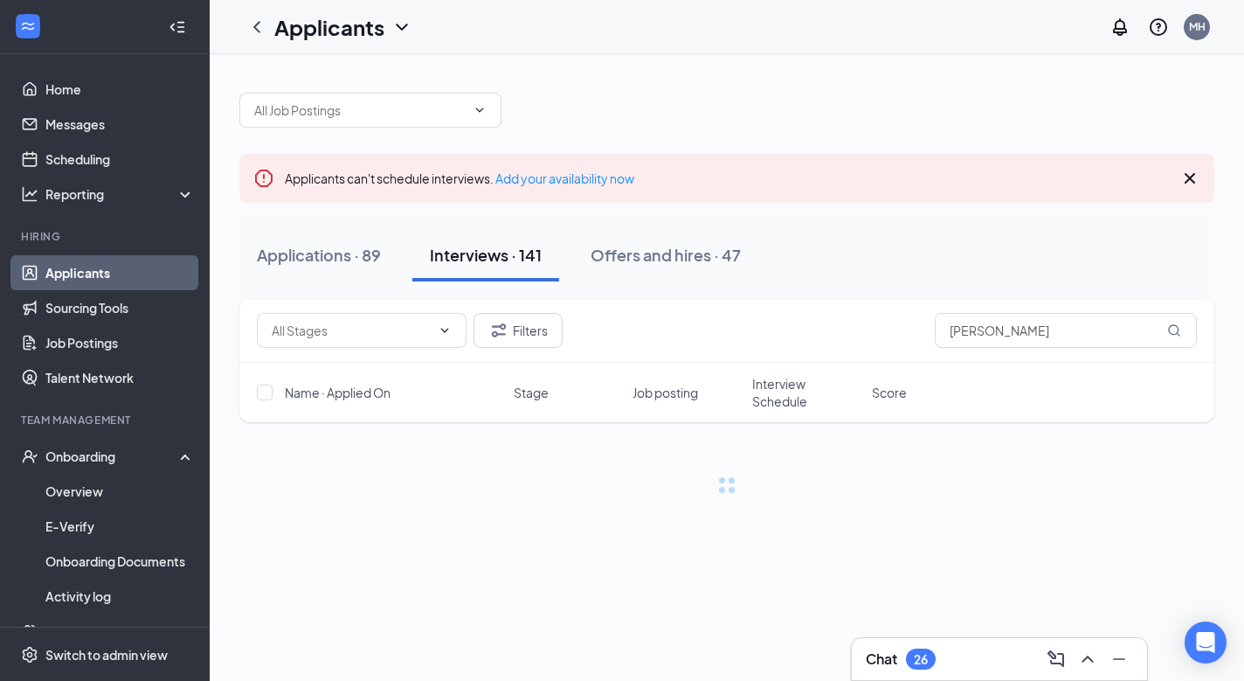
click at [1189, 182] on icon "Cross" at bounding box center [1190, 178] width 21 height 21
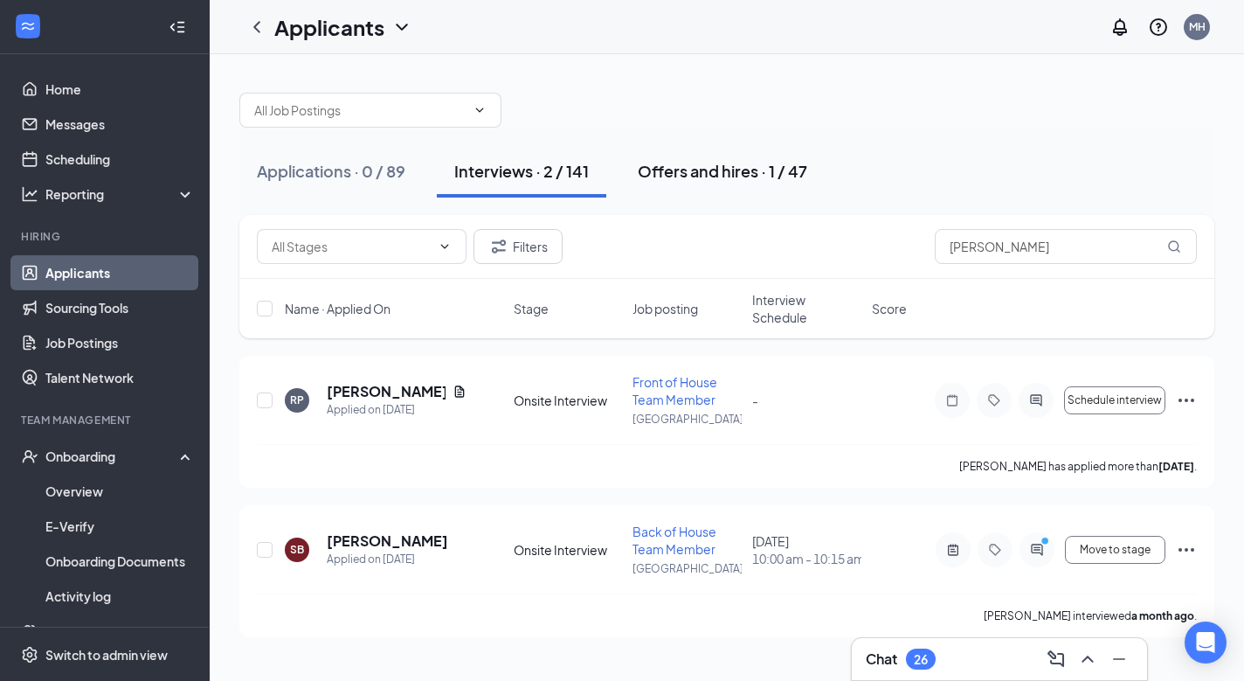
click at [685, 177] on div "Offers and hires · 1 / 47" at bounding box center [723, 171] width 170 height 22
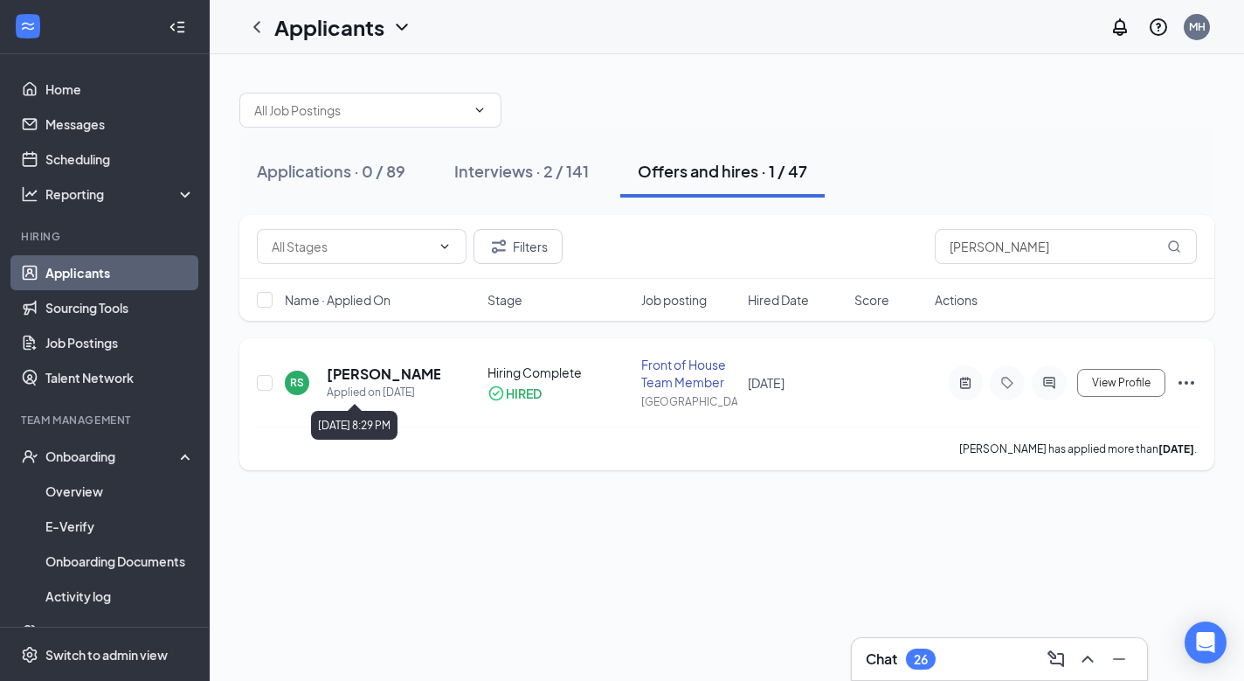
click at [358, 376] on h5 "[PERSON_NAME]" at bounding box center [384, 373] width 114 height 19
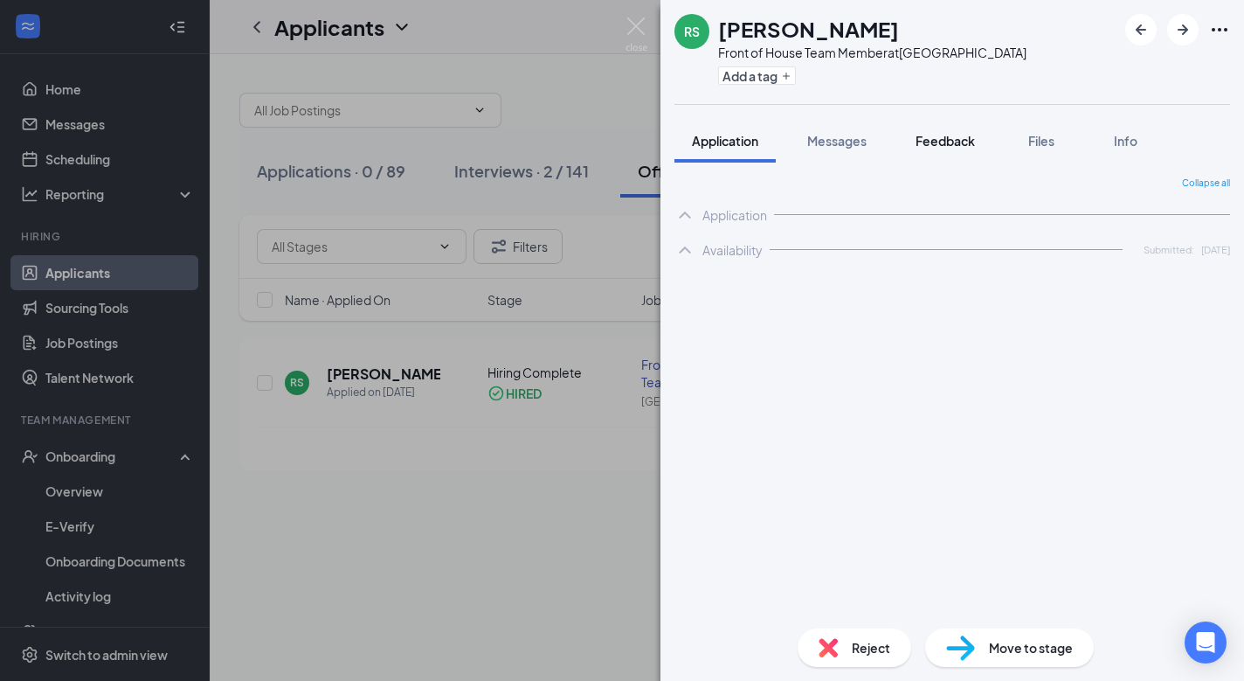
click at [943, 136] on span "Feedback" at bounding box center [945, 141] width 59 height 16
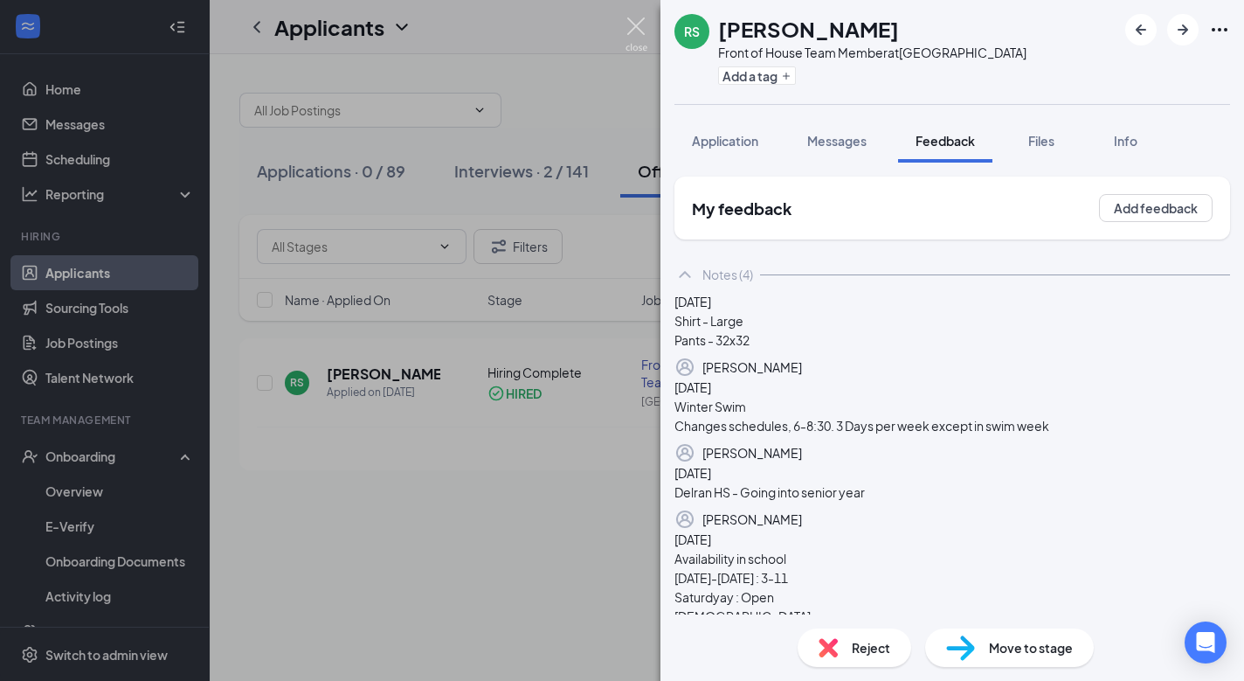
click at [634, 37] on img at bounding box center [637, 34] width 22 height 34
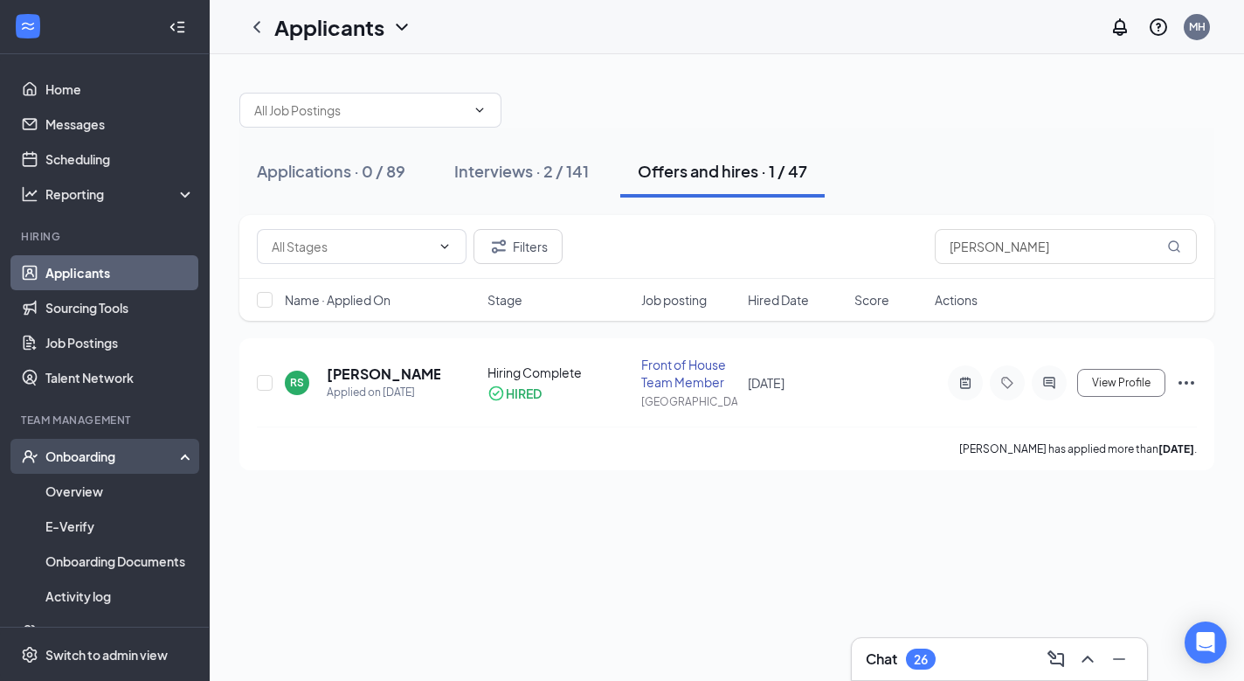
click at [77, 462] on div "Onboarding" at bounding box center [112, 455] width 135 height 17
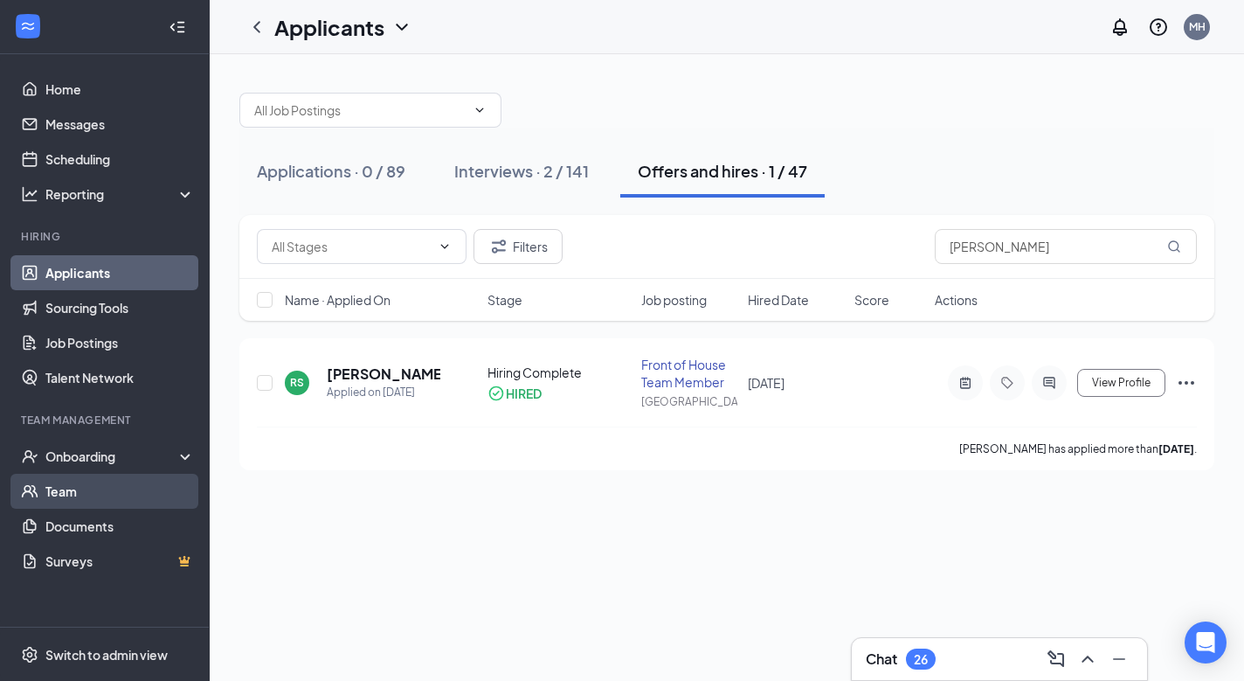
click at [83, 488] on link "Team" at bounding box center [119, 491] width 149 height 35
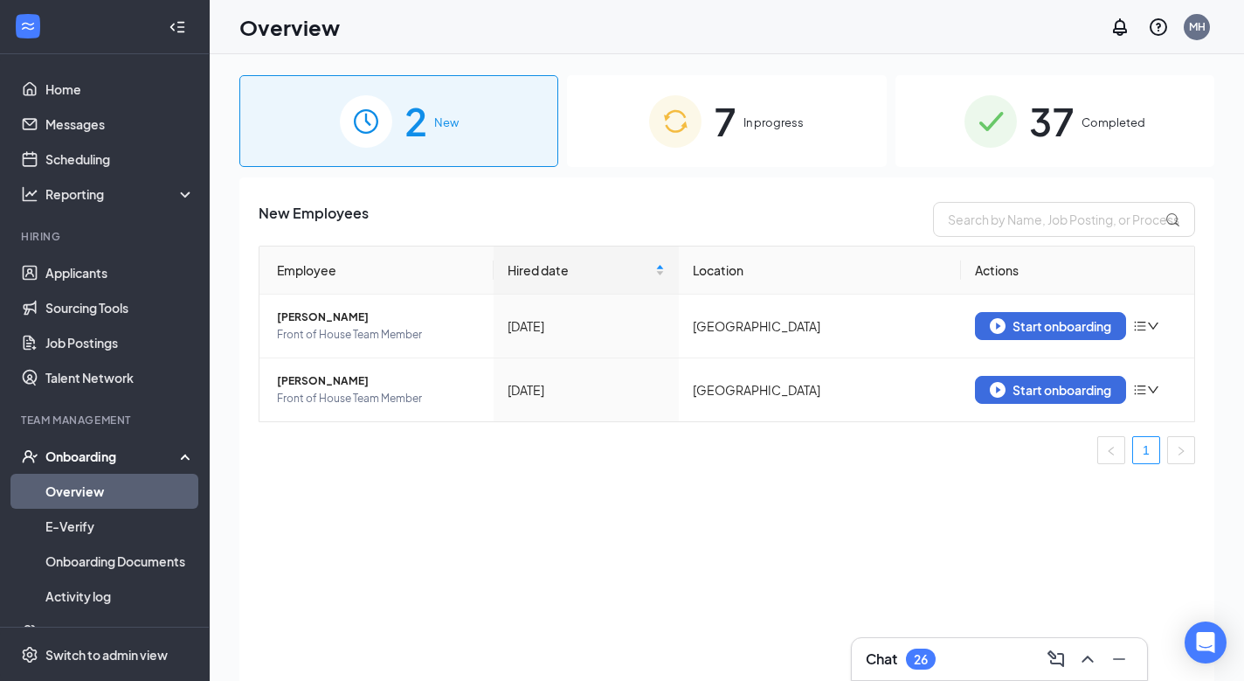
click at [671, 133] on img at bounding box center [675, 121] width 52 height 52
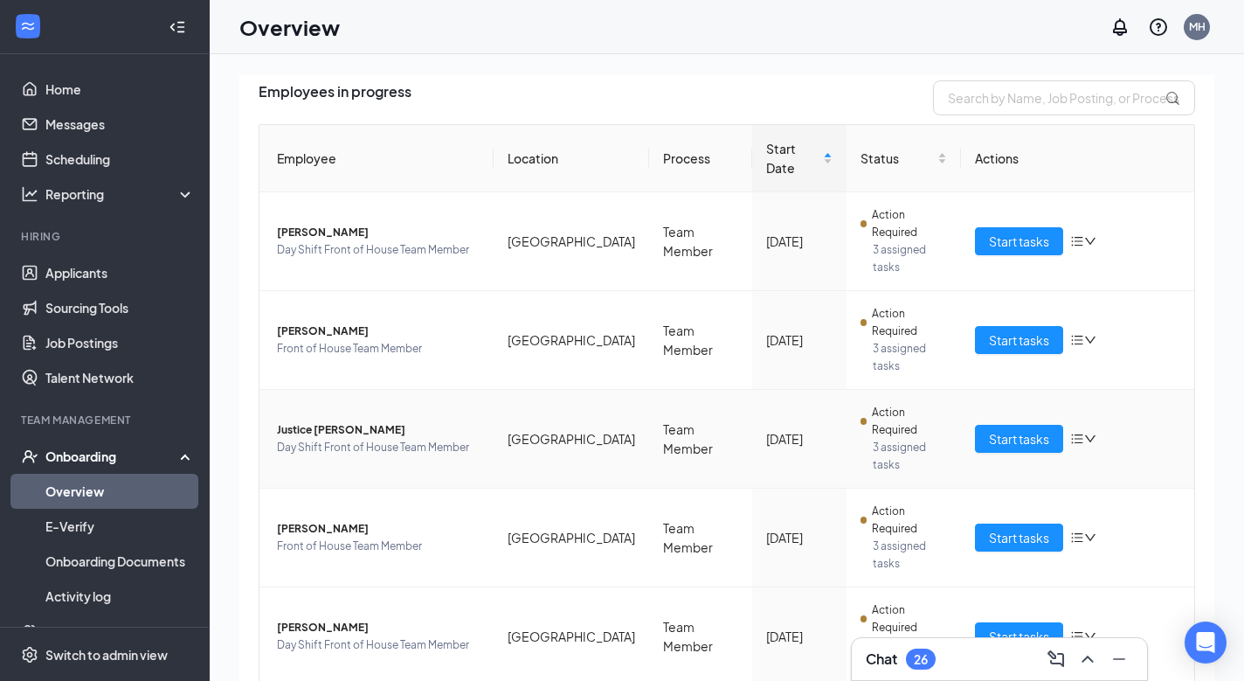
scroll to position [92, 0]
